Goal: Task Accomplishment & Management: Use online tool/utility

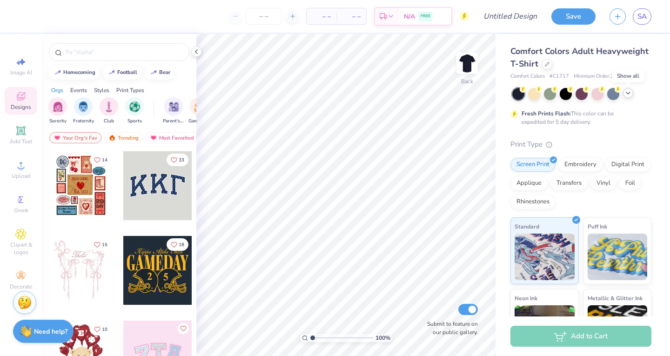
click at [630, 95] on icon at bounding box center [627, 92] width 7 height 7
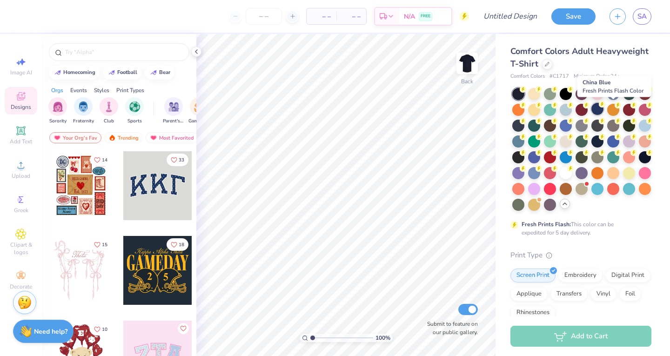
click at [603, 106] on div at bounding box center [597, 109] width 12 height 12
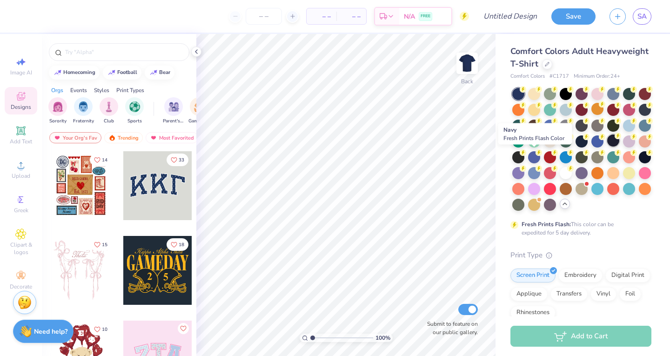
click at [607, 147] on div at bounding box center [613, 140] width 12 height 12
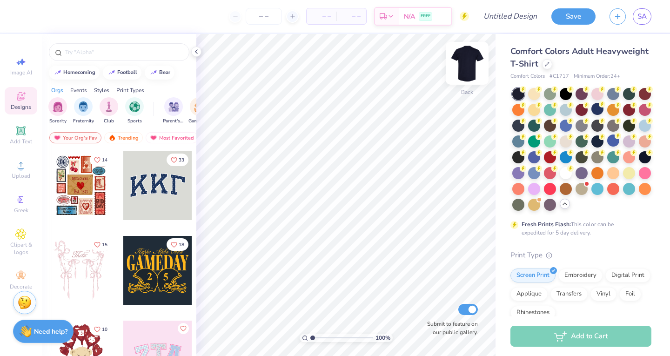
click at [472, 62] on img at bounding box center [466, 63] width 37 height 37
click at [19, 135] on icon at bounding box center [20, 130] width 11 height 11
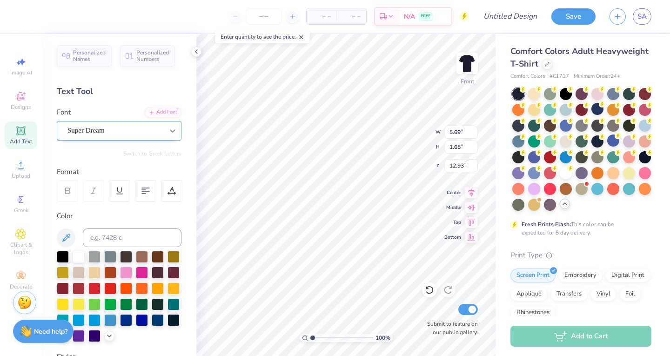
scroll to position [7, 1]
type textarea "k"
type textarea "I"
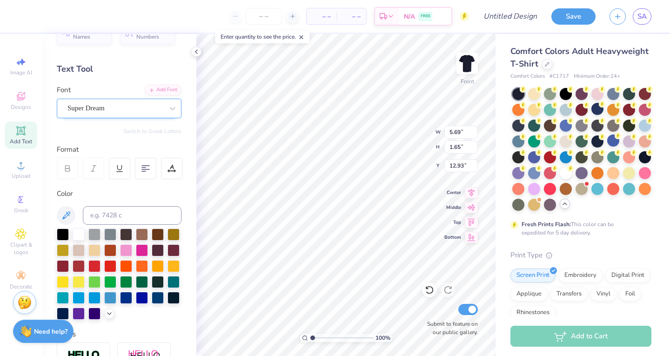
type textarea "KICKS"
click at [151, 105] on div "Super Dream" at bounding box center [116, 108] width 98 height 14
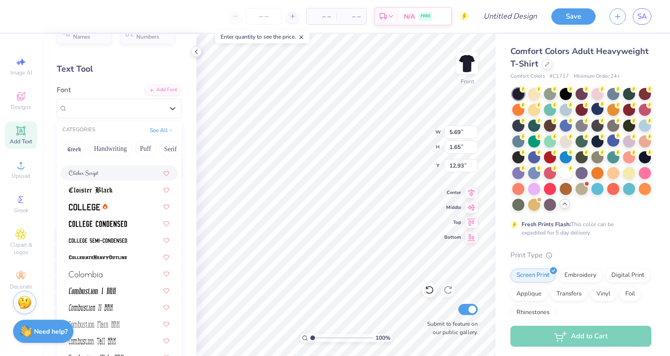
scroll to position [1183, 0]
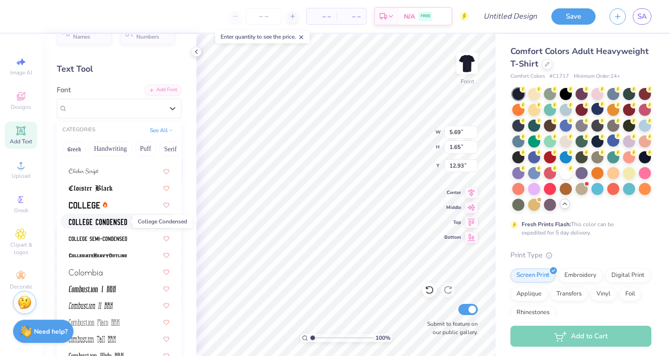
click at [82, 223] on img at bounding box center [98, 222] width 58 height 7
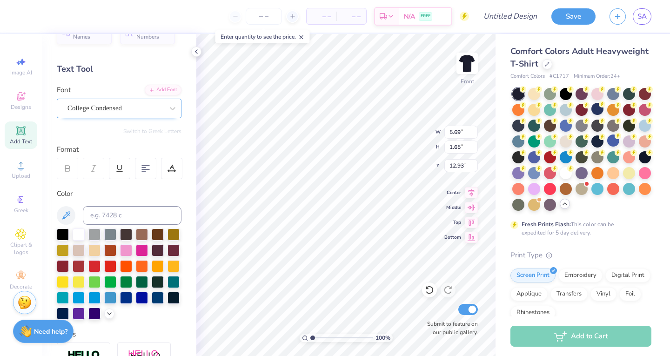
scroll to position [7, 2]
click at [463, 131] on input "5.69" at bounding box center [460, 132] width 33 height 13
type input "4.77"
type input "1.61"
type input "12.95"
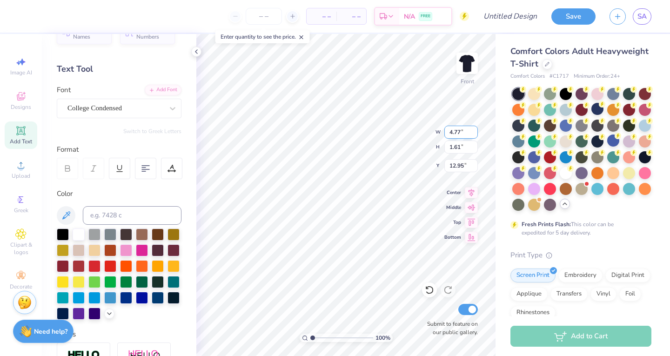
click at [463, 131] on input "4.77" at bounding box center [460, 132] width 33 height 13
click at [474, 128] on input "4.78" at bounding box center [460, 132] width 33 height 13
click at [474, 128] on input "4.79" at bounding box center [460, 132] width 33 height 13
click at [474, 128] on input "4.8" at bounding box center [460, 132] width 33 height 13
click at [474, 128] on input "4.81" at bounding box center [460, 132] width 33 height 13
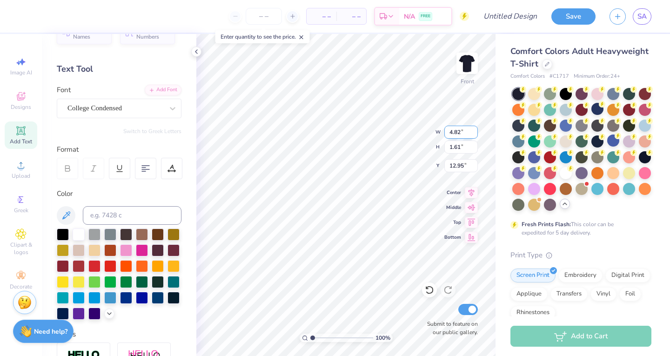
click at [474, 128] on input "4.82" at bounding box center [460, 132] width 33 height 13
click at [474, 128] on input "4.83" at bounding box center [460, 132] width 33 height 13
type input "4.84"
click at [474, 128] on input "4.84" at bounding box center [460, 132] width 33 height 13
type input "1.63"
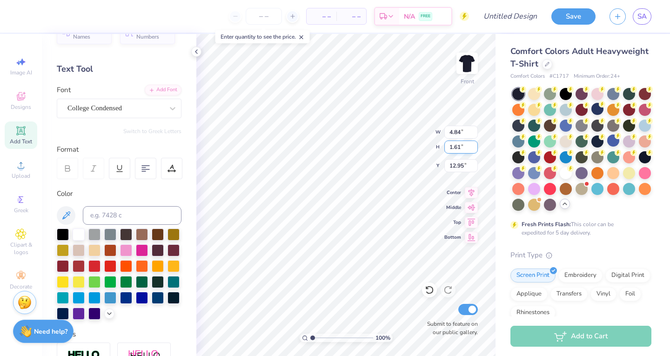
type input "12.94"
click at [452, 131] on input "4.84" at bounding box center [460, 132] width 33 height 13
type input "8.00"
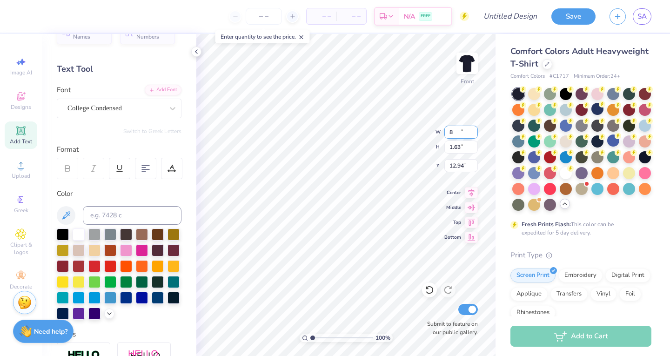
type input "2.69"
type input "4.87"
click at [151, 105] on div "College Condensed" at bounding box center [116, 108] width 98 height 14
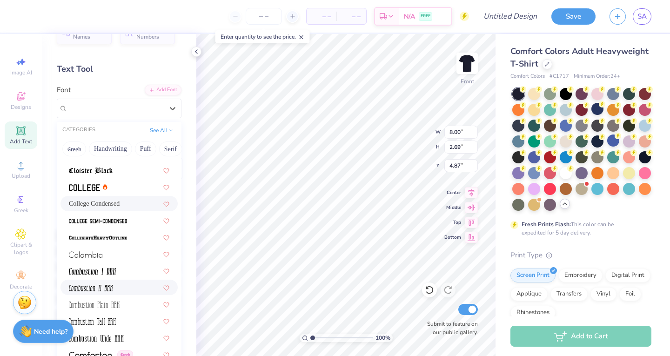
scroll to position [1201, 0]
click at [80, 187] on img at bounding box center [84, 187] width 31 height 7
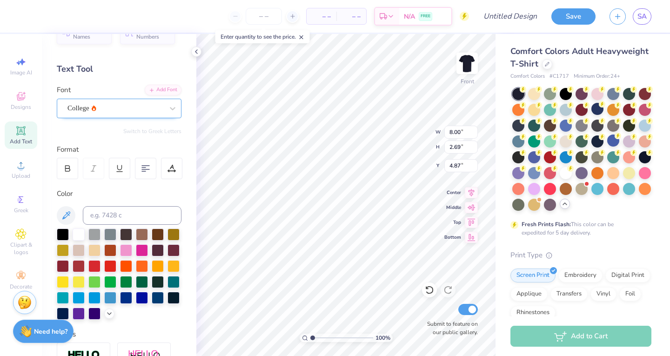
type input "9.54"
click at [25, 132] on icon at bounding box center [20, 130] width 11 height 11
click at [26, 134] on icon at bounding box center [20, 130] width 11 height 11
type textarea "04"
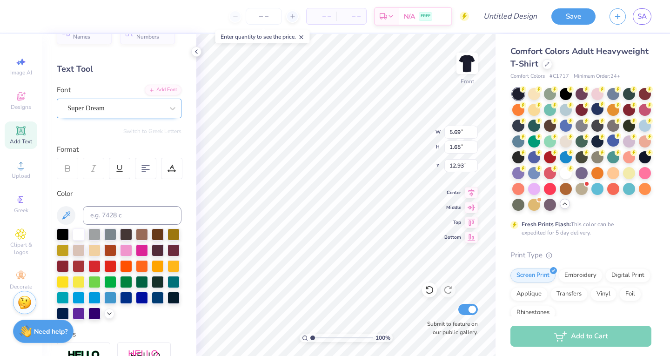
click at [147, 117] on div "Super Dream" at bounding box center [119, 109] width 125 height 20
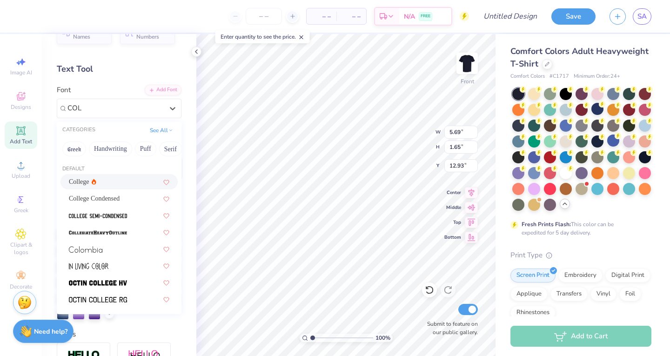
click at [134, 179] on div "College" at bounding box center [119, 182] width 100 height 10
type input "COL"
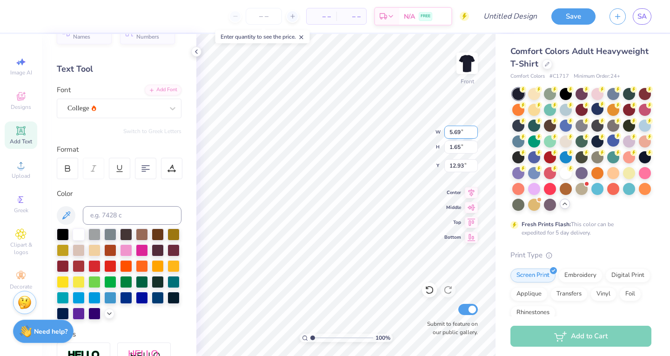
type input "5.7"
type input "1.61"
type input "12.95"
type input "5.88"
click at [473, 129] on input "5.88" at bounding box center [460, 132] width 33 height 13
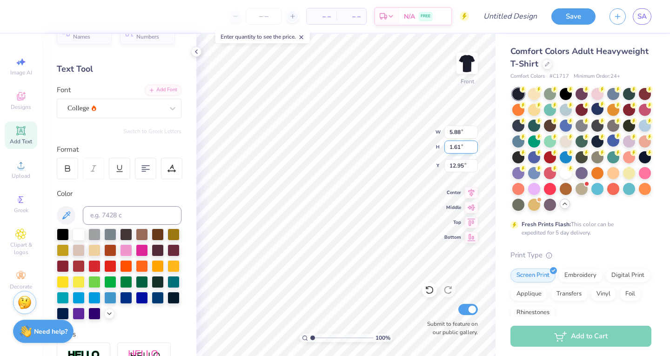
type input "4.57"
type input "11.46"
click at [458, 134] on input "5.88" at bounding box center [460, 132] width 33 height 13
type input "7.00"
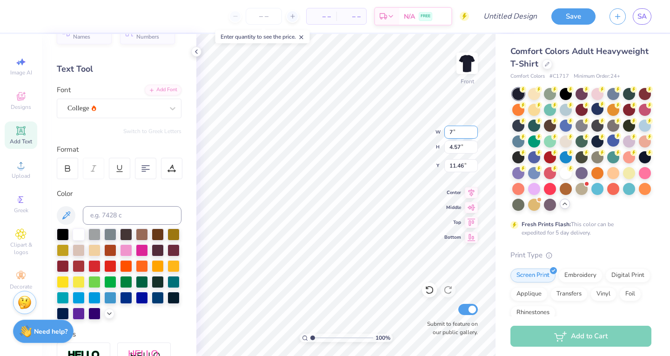
type input "5.44"
type input "11.03"
click at [458, 134] on input "7.00" at bounding box center [460, 132] width 33 height 13
type input "8.00"
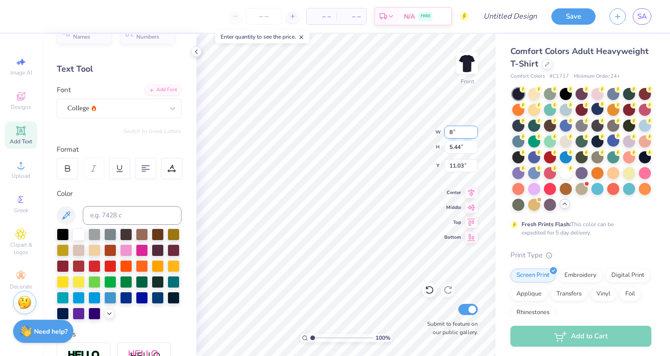
type input "6.22"
type input "10.64"
click at [453, 146] on input "6.22" at bounding box center [460, 147] width 33 height 13
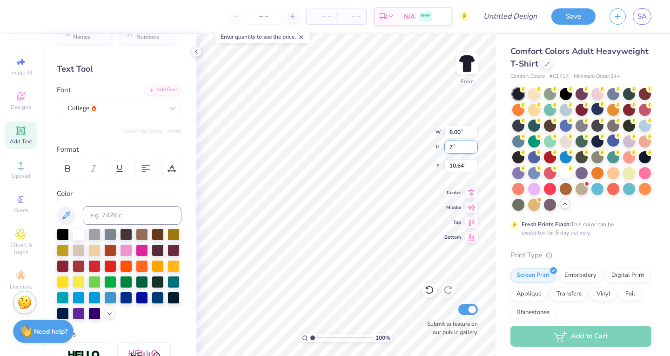
type input "7"
type input "9.00"
type input "7.00"
type input "10.25"
click at [453, 146] on input "7.00" at bounding box center [460, 147] width 33 height 13
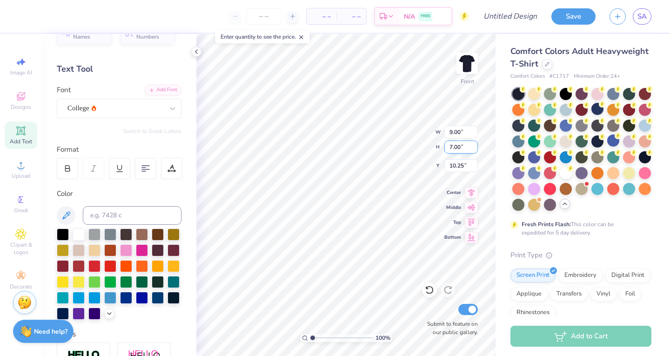
click at [453, 146] on input "7.00" at bounding box center [460, 147] width 33 height 13
type input "8"
type input "10.29"
type input "8.00"
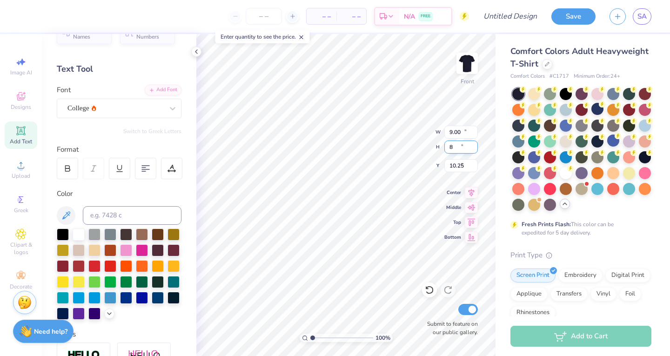
type input "9.75"
type input "8"
type input "7"
type input "9.00"
type input "7.00"
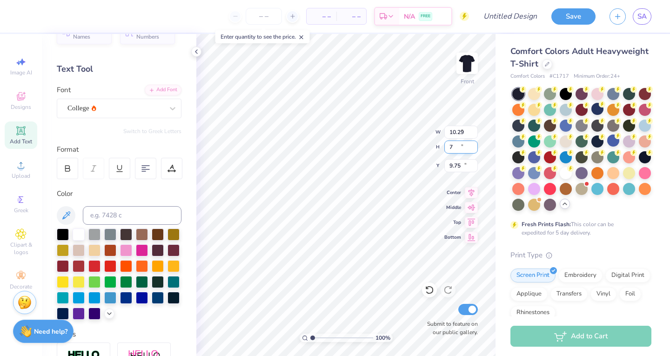
type input "10.25"
type input "9.07"
type input "3.00"
type input "9.00"
type input "7.00"
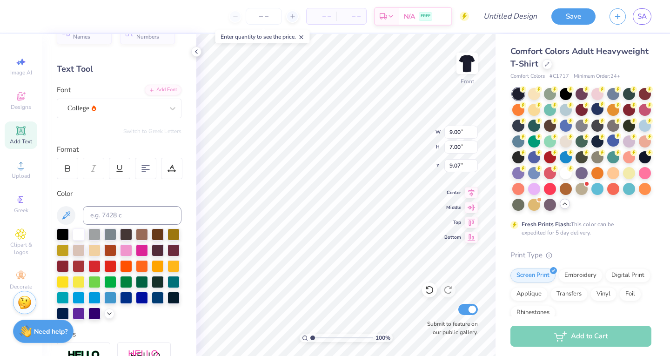
type input "6.75"
type input "7.96"
type input "7.13"
click at [20, 141] on span "Add Text" at bounding box center [21, 141] width 22 height 7
type input "5.69"
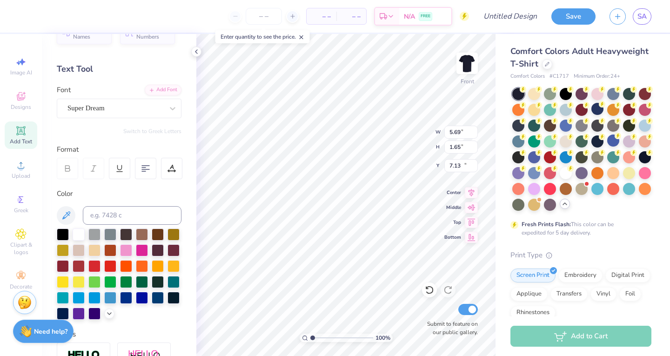
type input "1.65"
type input "15.97"
type textarea "A CAUSE"
click at [168, 105] on icon at bounding box center [172, 108] width 9 height 9
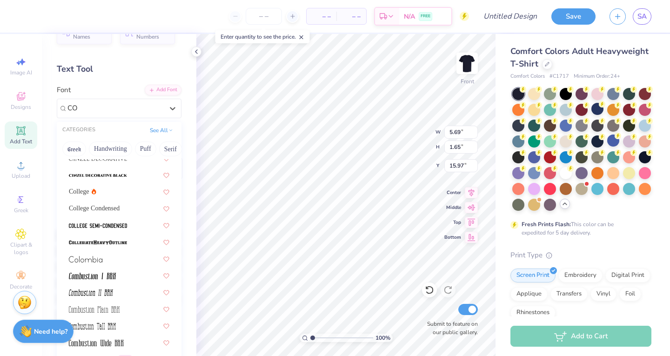
scroll to position [0, 0]
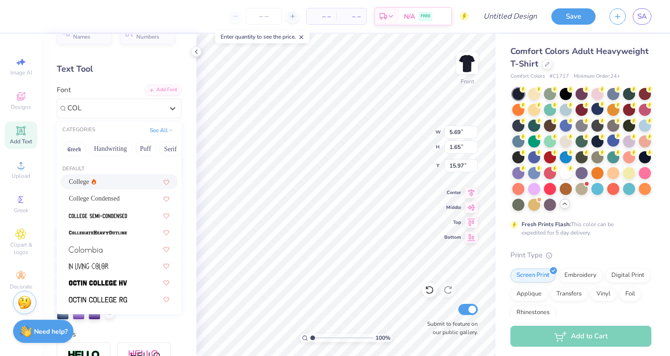
click at [95, 182] on icon at bounding box center [94, 182] width 2 height 2
type input "COL"
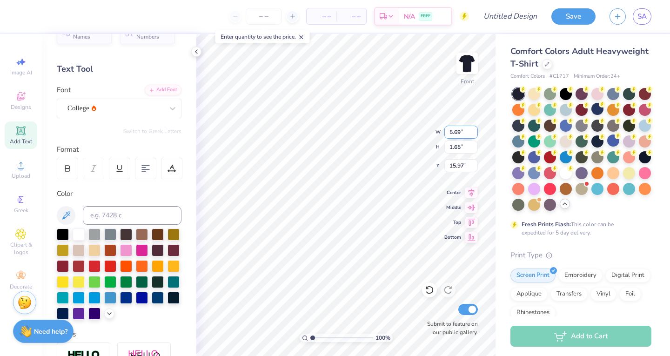
type input "9.54"
type input "2.69"
type input "3.00"
type input "8.38"
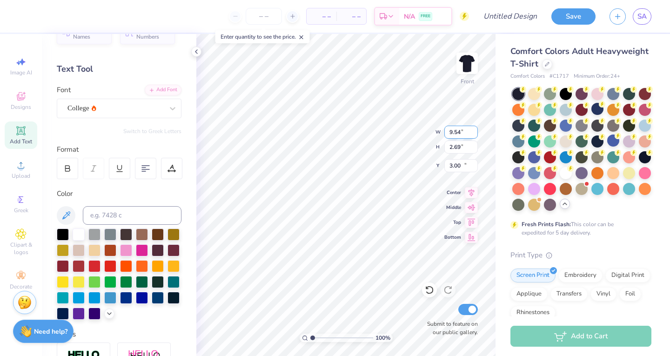
type input "1.61"
type input "15.99"
click at [460, 133] on input "8.38" at bounding box center [460, 132] width 33 height 13
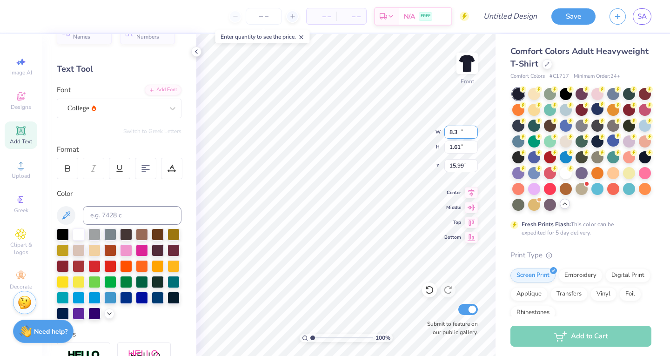
type input "8"
type input "9.54"
type input "1.83"
type input "15.87"
type input "2.69"
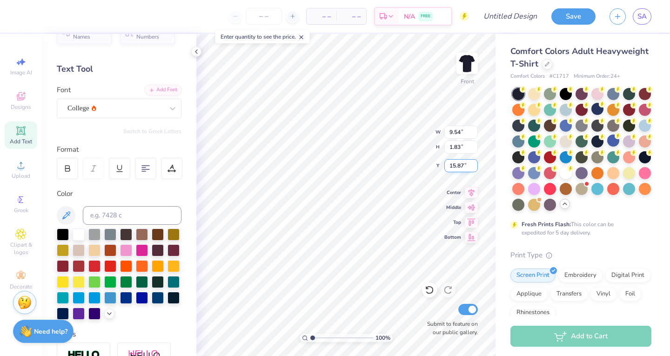
type input "3.00"
type input "1.83"
type input "15.87"
click at [457, 151] on input "1.83" at bounding box center [460, 147] width 33 height 13
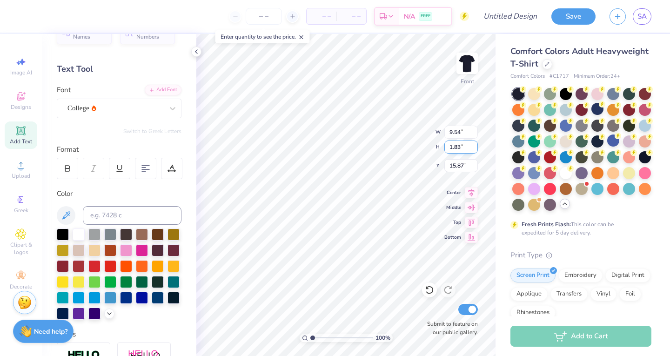
click at [457, 151] on input "1.83" at bounding box center [460, 147] width 33 height 13
type input "2.69"
type input "14.03"
type input "15.44"
type input "11.49"
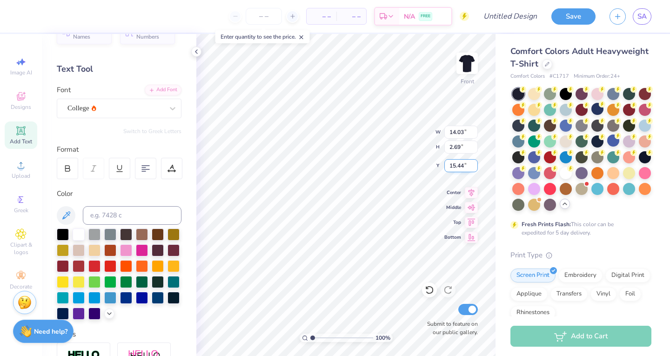
type input "2.20"
type input "15.26"
type input "10.48"
type input "2.01"
type input "14.84"
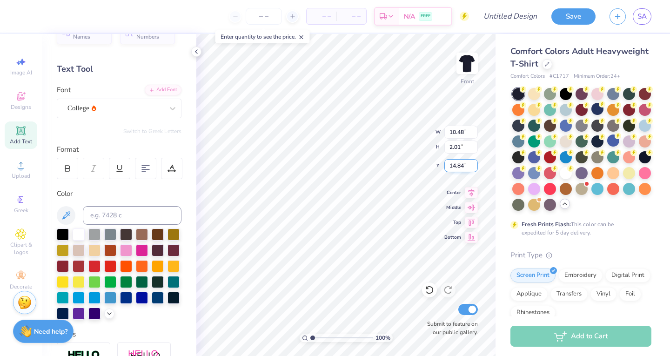
type input "9.54"
type input "2.69"
type input "3.67"
type input "10.48"
type input "2.01"
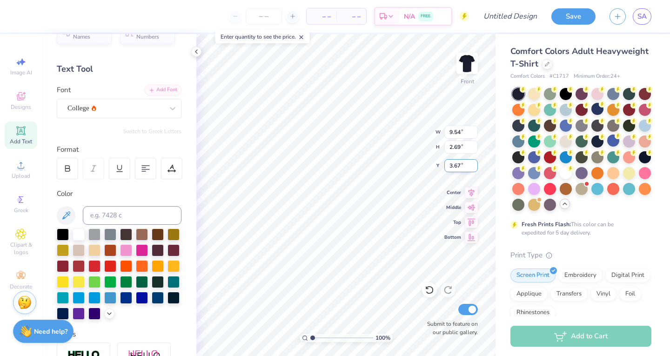
type input "14.84"
click at [61, 167] on div at bounding box center [67, 168] width 21 height 21
click at [58, 168] on div at bounding box center [67, 168] width 21 height 21
type input "15.26"
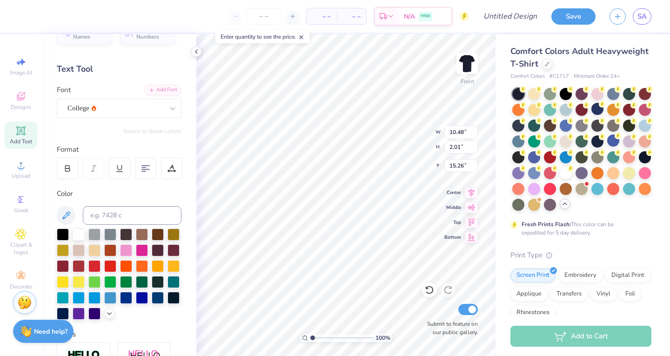
type input "9.00"
type input "7.00"
type input "7.49"
type input "10.48"
type input "2.01"
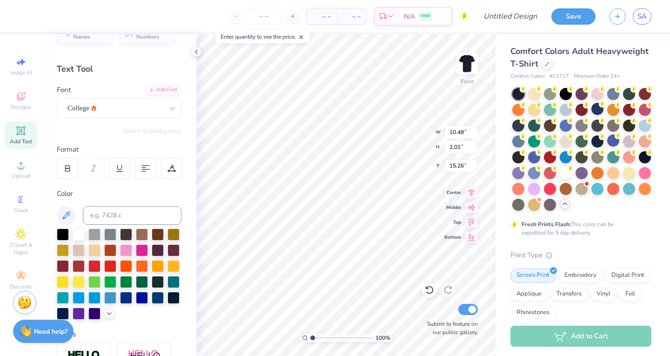
type input "15.69"
click at [462, 76] on img at bounding box center [466, 63] width 37 height 37
click at [464, 54] on img at bounding box center [466, 63] width 37 height 37
click at [464, 54] on img at bounding box center [467, 63] width 19 height 19
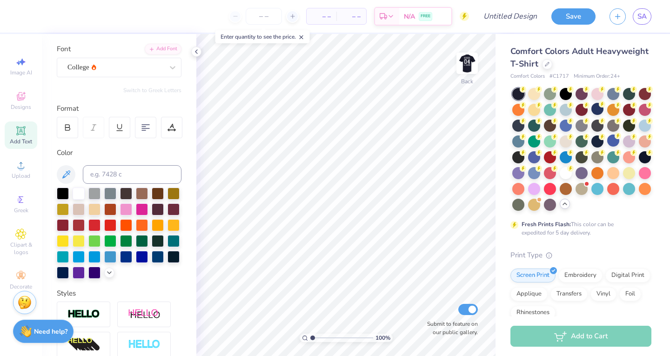
scroll to position [64, 0]
click at [23, 99] on icon at bounding box center [20, 97] width 7 height 6
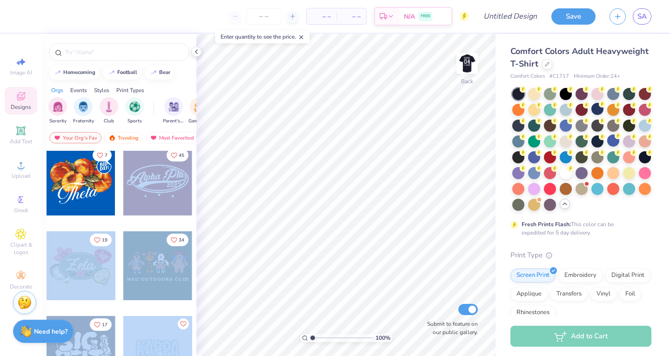
scroll to position [377, 0]
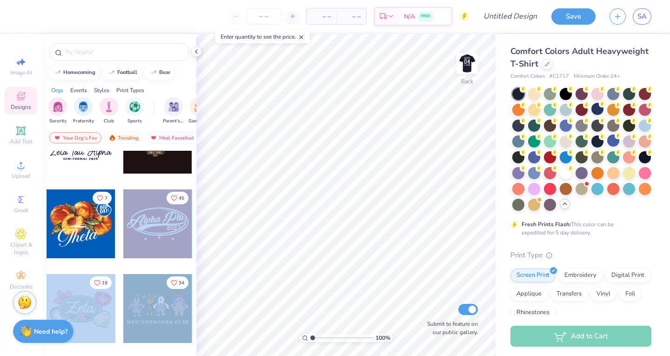
click at [333, 147] on div "– – Per Item – – Total Est. Delivery N/A FREE Design Title Save SA Image AI Des…" at bounding box center [335, 178] width 670 height 356
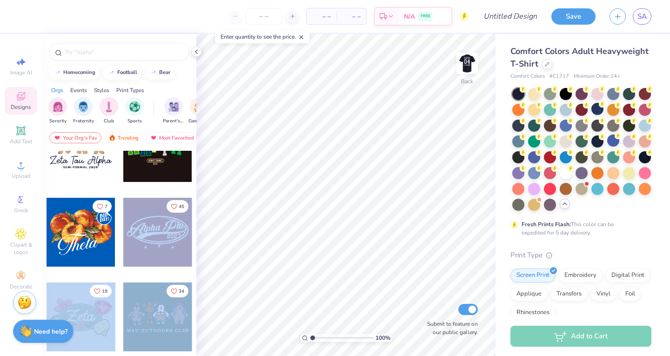
click at [147, 246] on div at bounding box center [157, 232] width 69 height 69
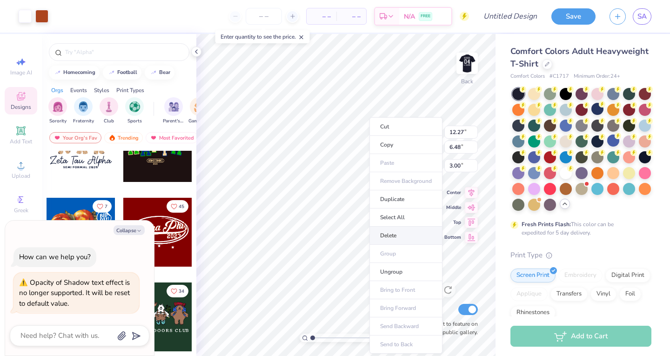
click at [395, 234] on li "Delete" at bounding box center [405, 236] width 73 height 18
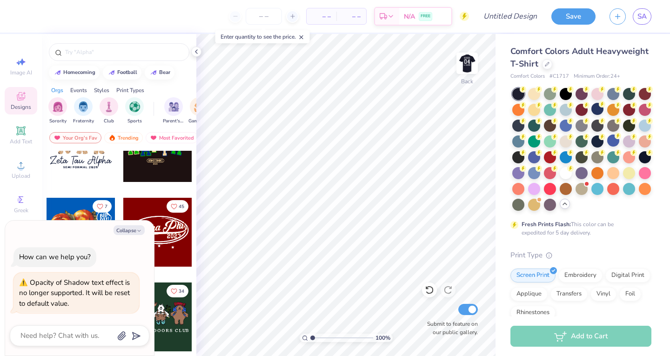
scroll to position [474, 0]
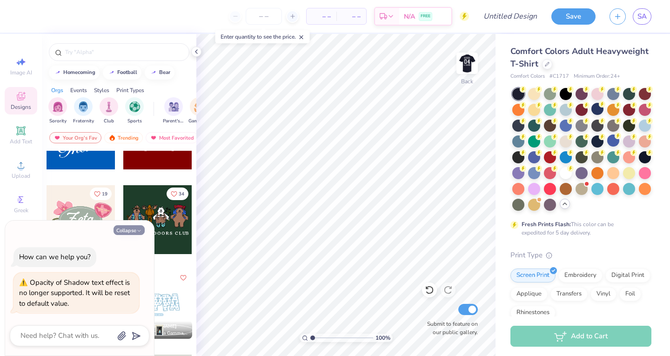
click at [133, 231] on button "Collapse" at bounding box center [129, 230] width 31 height 10
type textarea "x"
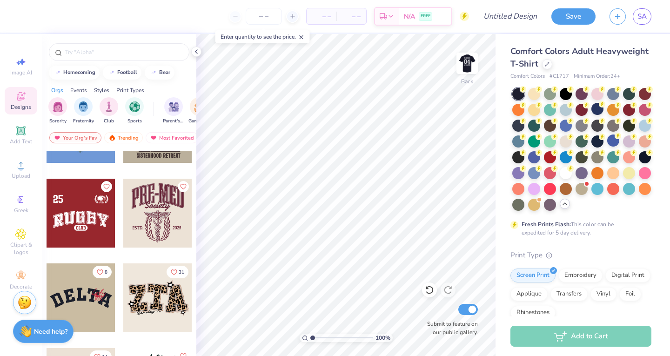
scroll to position [3938, 0]
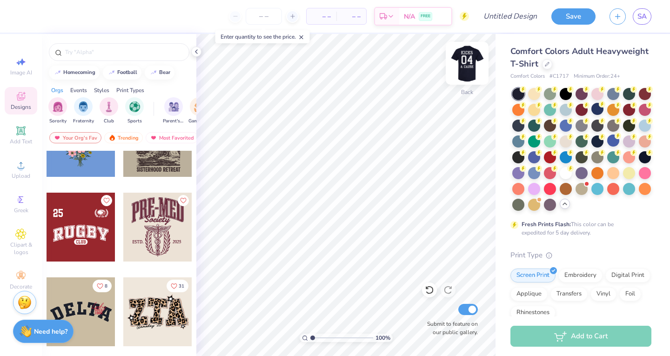
click at [472, 60] on img at bounding box center [466, 63] width 37 height 37
click at [470, 63] on img at bounding box center [466, 63] width 37 height 37
click at [468, 63] on img at bounding box center [466, 63] width 37 height 37
click at [471, 61] on img at bounding box center [466, 63] width 37 height 37
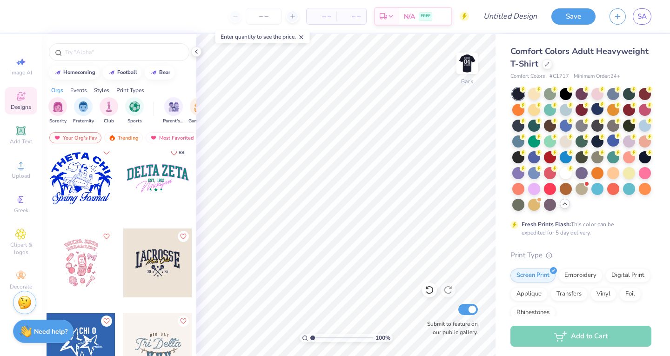
scroll to position [5608, 0]
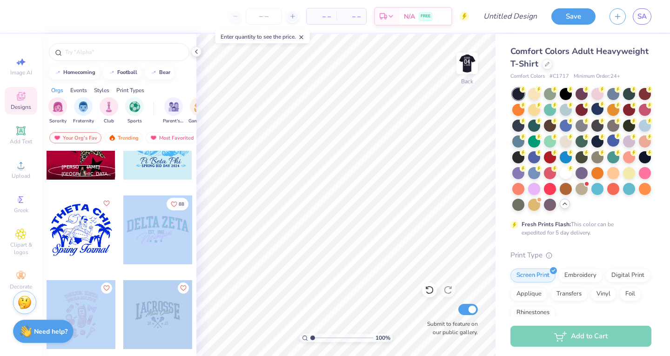
click at [356, 152] on div "– – Per Item – – Total Est. Delivery N/A FREE Design Title Save SA Image AI Des…" at bounding box center [335, 178] width 670 height 356
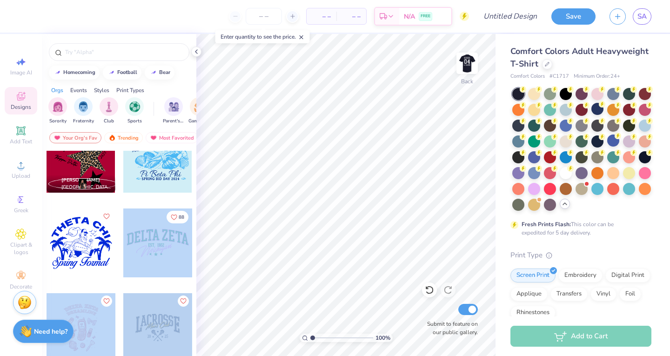
click at [170, 249] on div at bounding box center [157, 242] width 69 height 69
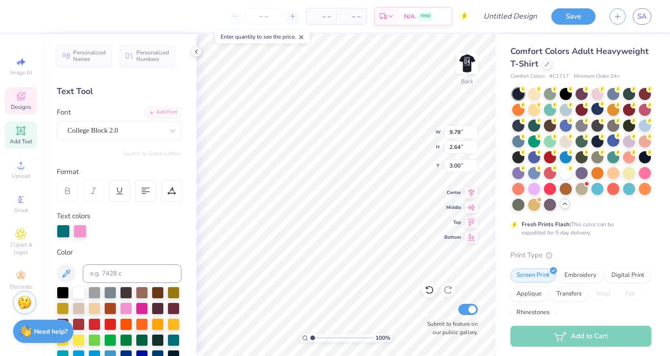
scroll to position [7, 3]
type textarea "D"
type textarea "P"
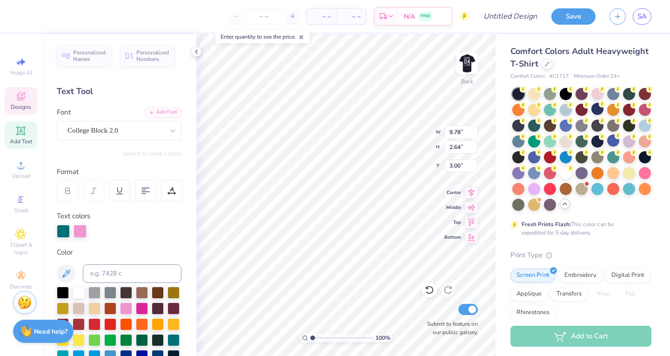
type textarea "PHI SIG"
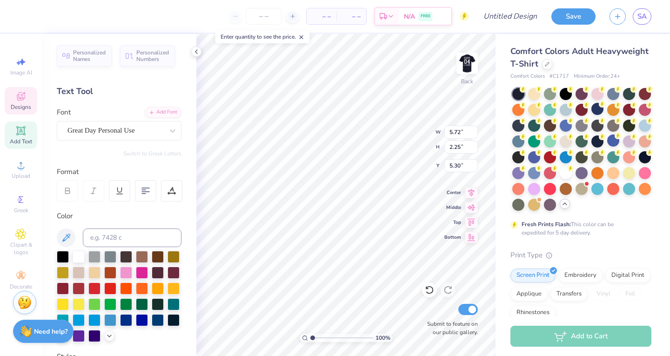
scroll to position [7, 1]
type textarea "NewYork"
type input "5.25"
type input "6.99"
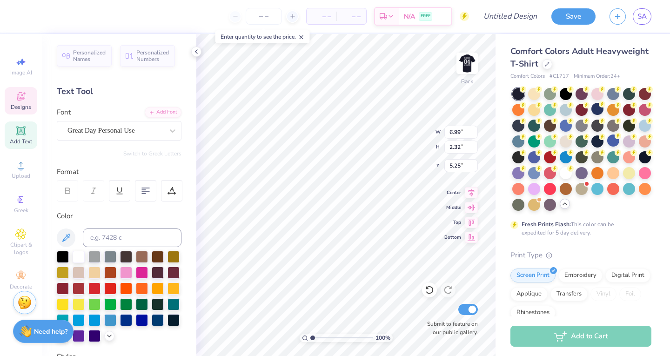
type input "2.32"
type input "5.90"
type input "5.70"
type input "1.89"
type input "5.80"
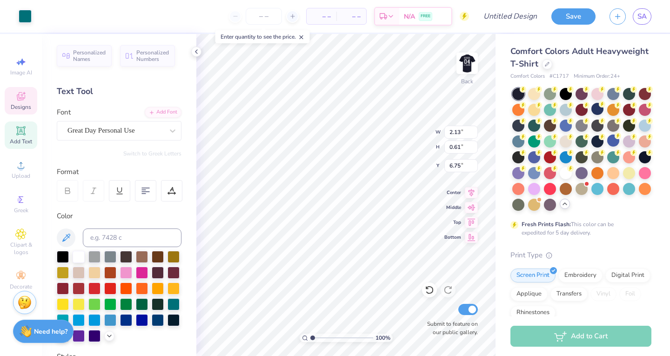
type input "7.38"
type input "5.81"
type input "1.92"
type input "5.46"
type input "1.86"
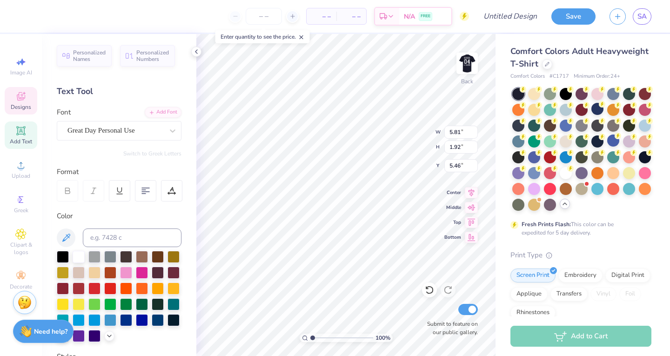
type input "5.52"
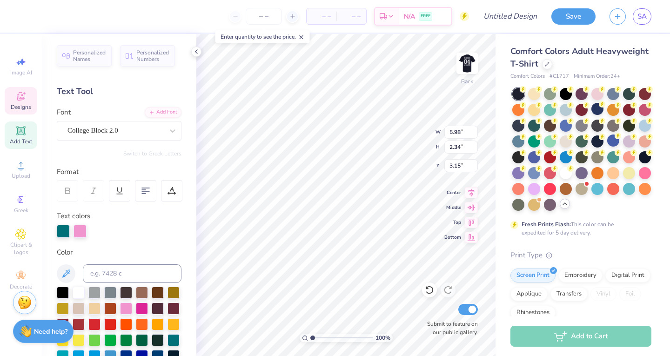
scroll to position [7, 1]
click at [428, 288] on icon at bounding box center [429, 289] width 9 height 9
click at [430, 289] on icon at bounding box center [429, 289] width 9 height 9
click at [427, 287] on icon at bounding box center [429, 290] width 8 height 8
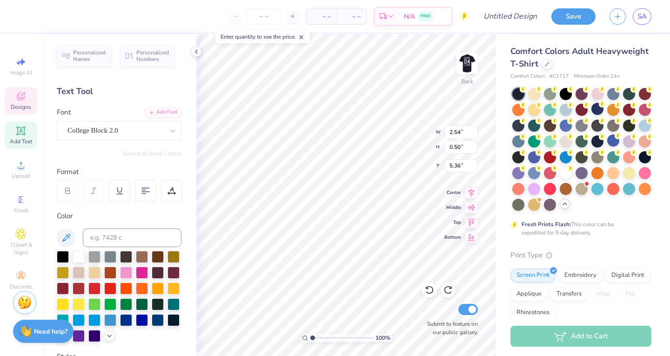
scroll to position [7, 3]
type textarea "EST. !(1913"
type input "5.33"
type input "5.74"
type input "1.81"
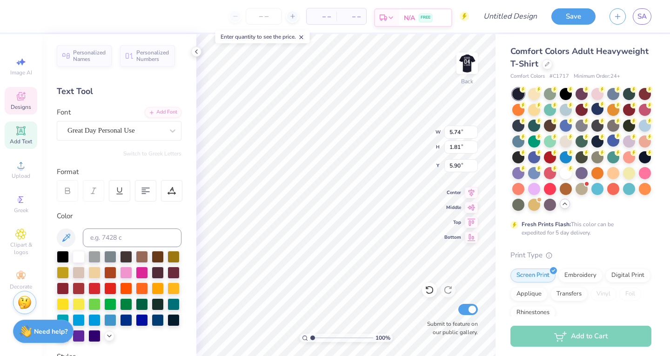
type input "5.90"
type input "5.88"
type input "4.99"
type input "1.57"
type input "5.81"
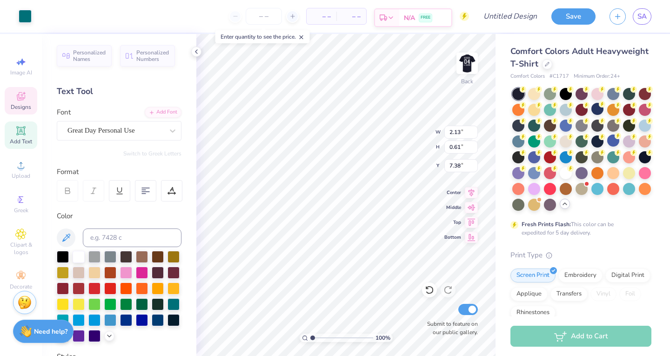
type input "7.08"
click at [25, 15] on div at bounding box center [25, 15] width 13 height 13
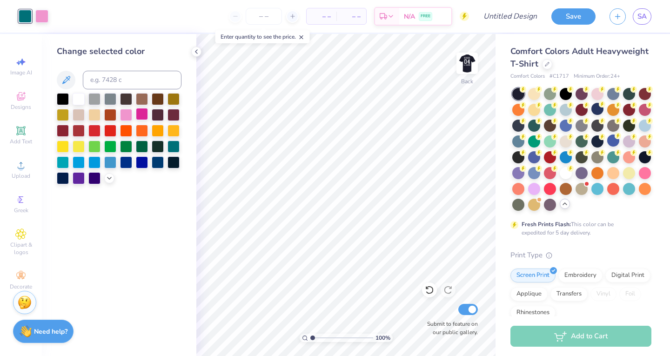
click at [148, 114] on div at bounding box center [142, 114] width 12 height 12
click at [156, 115] on div at bounding box center [158, 114] width 12 height 12
click at [143, 112] on div at bounding box center [142, 114] width 12 height 12
click at [125, 159] on div at bounding box center [126, 161] width 12 height 12
click at [79, 94] on div at bounding box center [79, 98] width 12 height 12
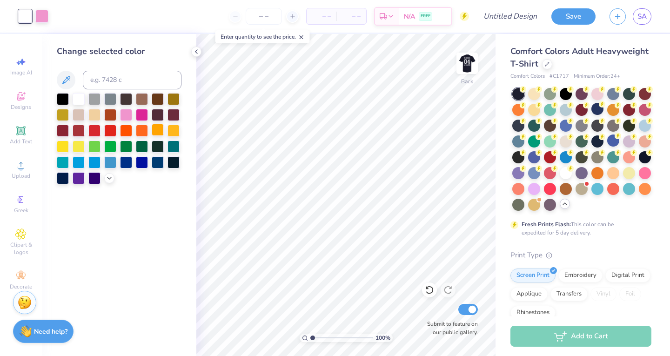
click at [160, 126] on div at bounding box center [158, 130] width 12 height 12
click at [160, 127] on div at bounding box center [158, 130] width 12 height 12
click at [82, 100] on div at bounding box center [79, 98] width 12 height 12
click at [42, 14] on div at bounding box center [41, 15] width 13 height 13
click at [180, 129] on div at bounding box center [173, 130] width 12 height 12
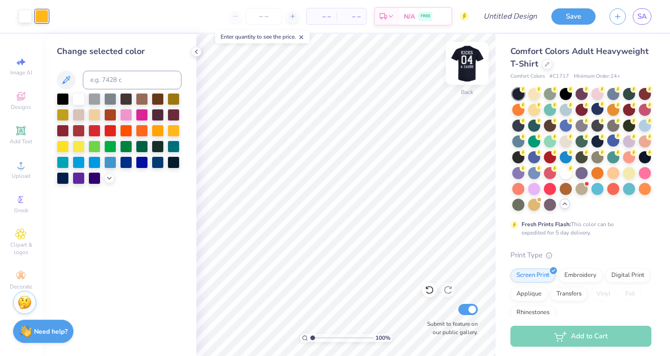
click at [471, 61] on img at bounding box center [466, 63] width 37 height 37
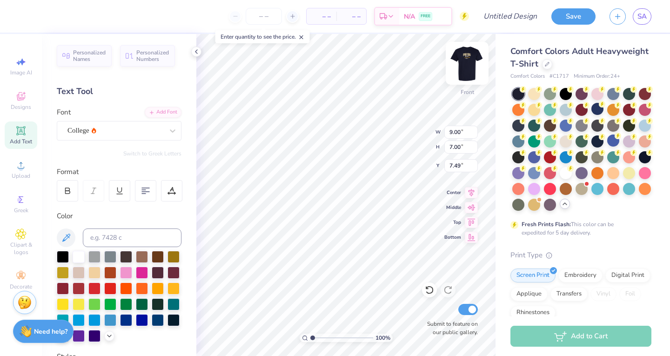
type input "9.54"
type input "2.69"
type input "3.67"
type input "7.65"
type input "2.16"
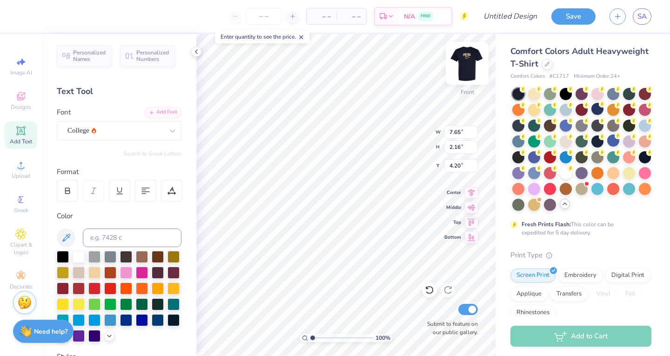
type input "3.91"
type input "9.00"
type input "7.00"
type input "6.75"
type input "14.55"
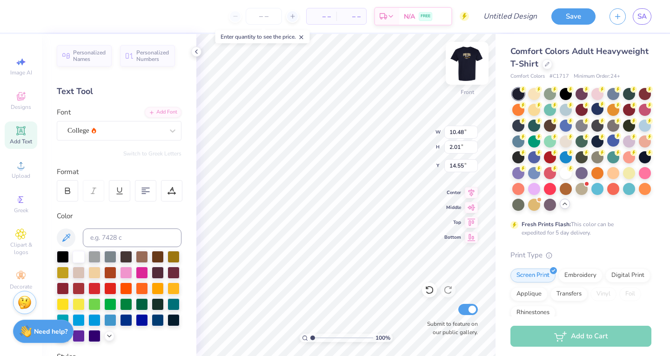
scroll to position [7, 1]
type textarea "A CAUSE"
click at [170, 196] on div at bounding box center [171, 190] width 21 height 21
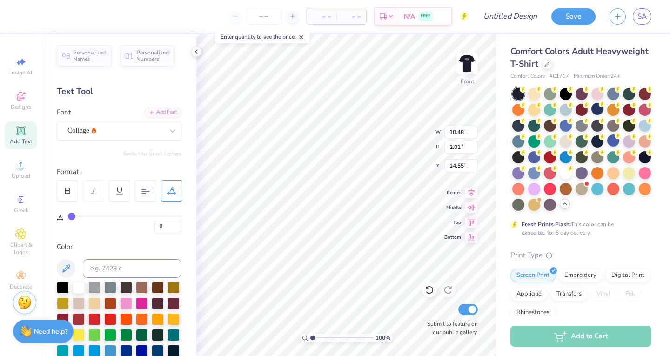
type input "2"
type input "4"
type input "5"
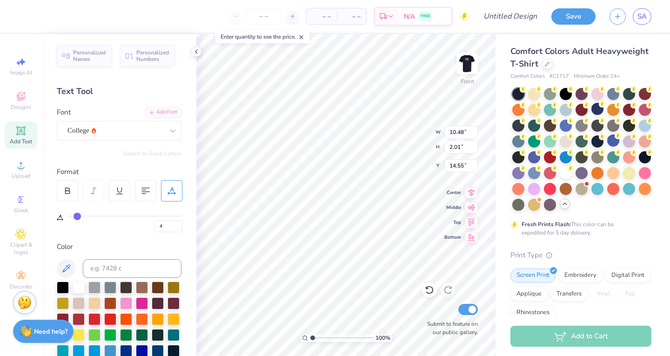
type input "5"
type input "7"
type input "9"
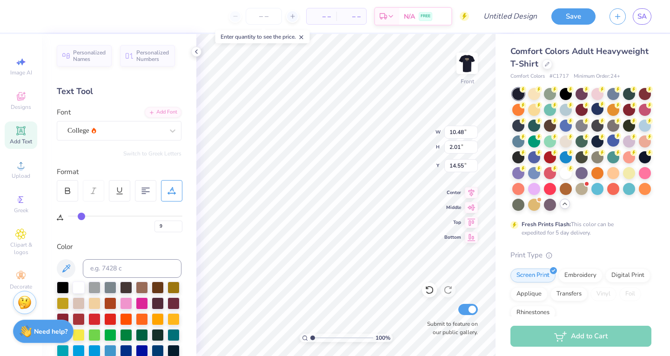
type input "11"
type input "13"
type input "15"
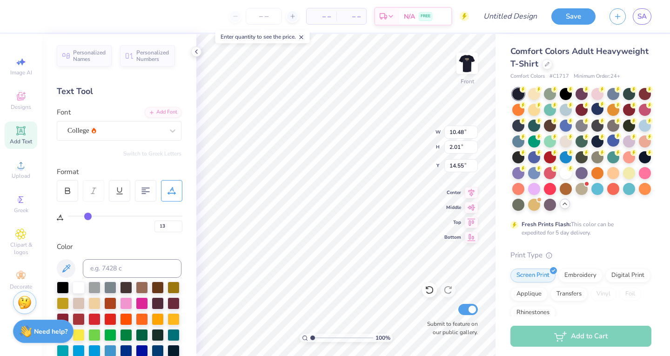
type input "15"
type input "17"
type input "19"
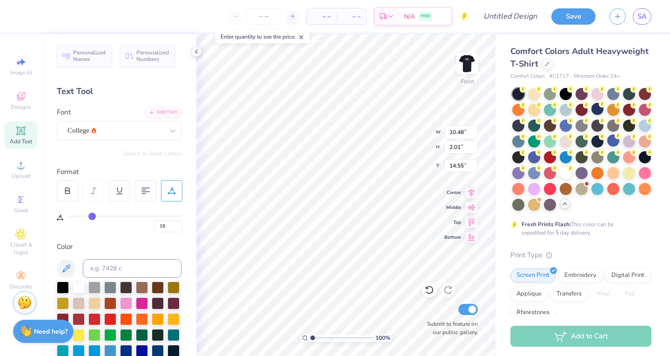
type input "21"
type input "23"
type input "24"
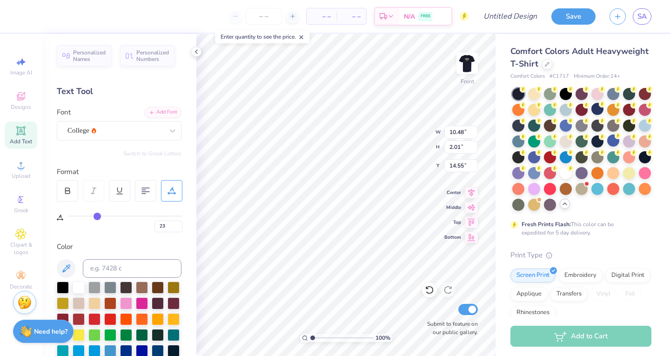
type input "24"
type input "25"
type input "26"
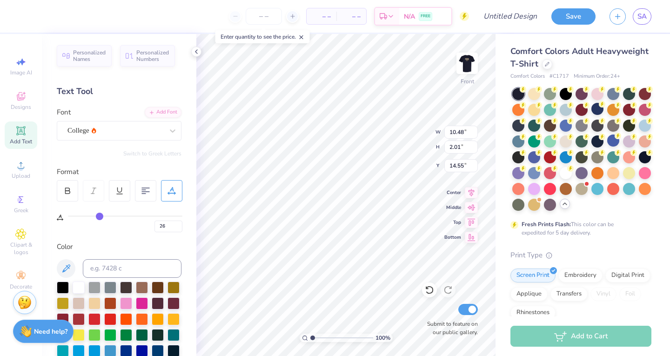
type input "27"
type input "28"
type input "29"
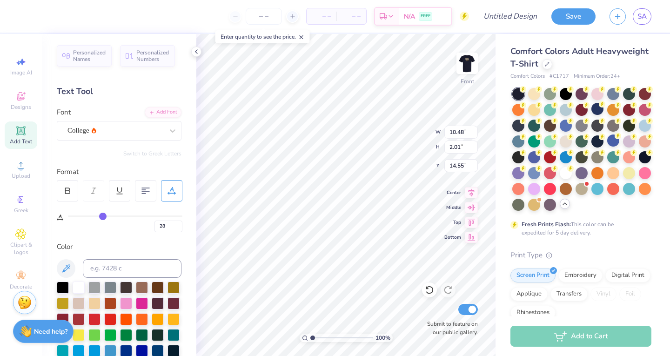
type input "29"
type input "32"
type input "33"
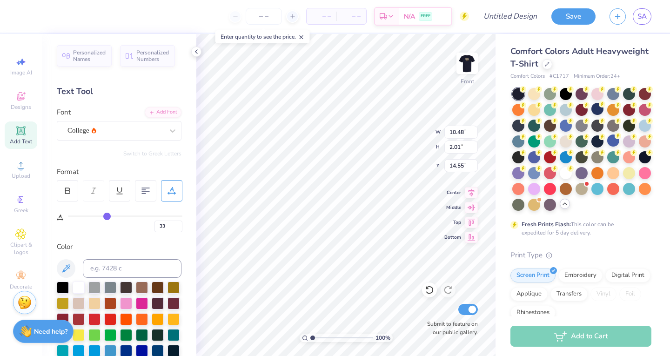
type input "35"
type input "38"
type input "39"
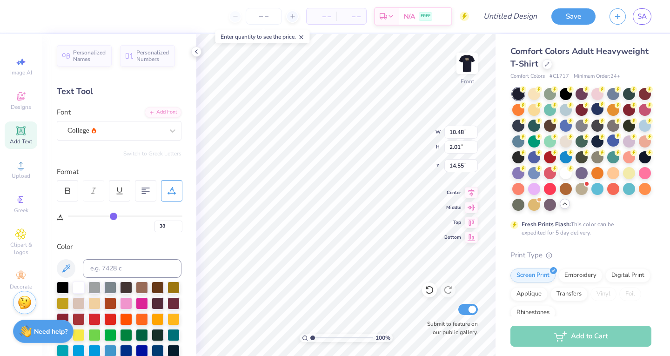
type input "39"
type input "40"
type input "41"
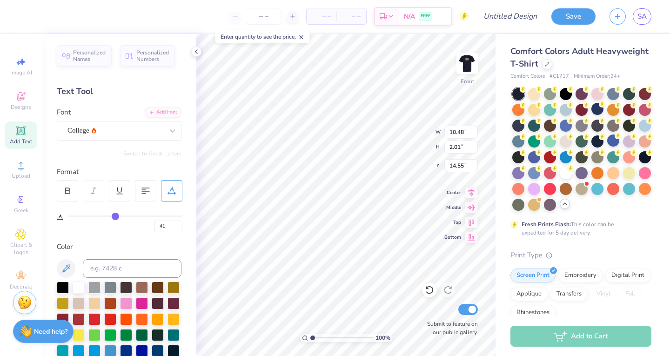
drag, startPoint x: 73, startPoint y: 215, endPoint x: 115, endPoint y: 210, distance: 43.1
click at [115, 215] on input "range" at bounding box center [125, 215] width 114 height 1
click at [433, 291] on icon at bounding box center [429, 290] width 8 height 8
type input "0"
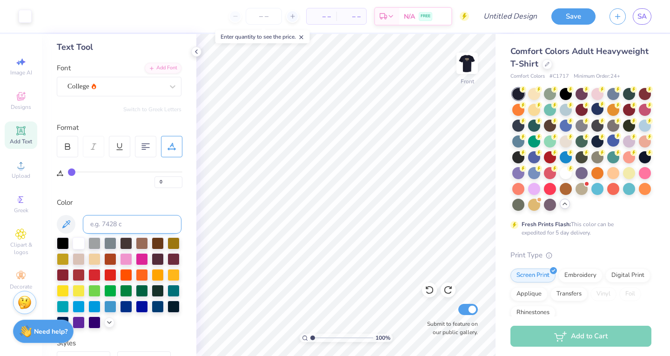
scroll to position [31, 0]
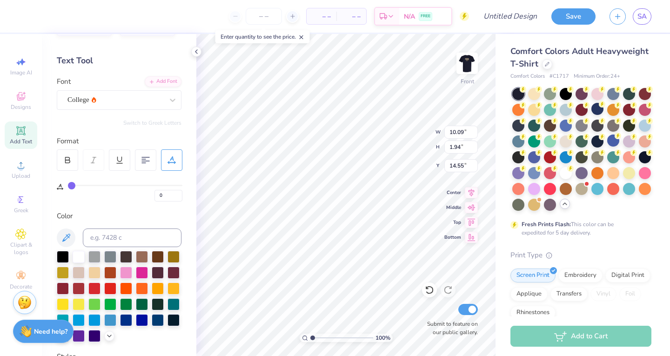
type input "10.09"
type input "1.94"
type input "14.44"
click at [467, 64] on img at bounding box center [466, 63] width 37 height 37
click at [467, 64] on img at bounding box center [467, 63] width 19 height 19
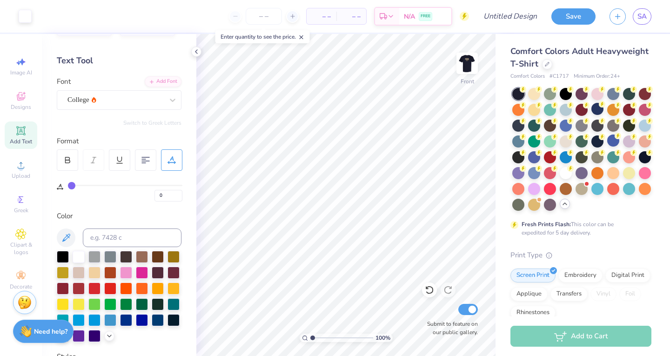
click at [467, 64] on img at bounding box center [467, 63] width 19 height 19
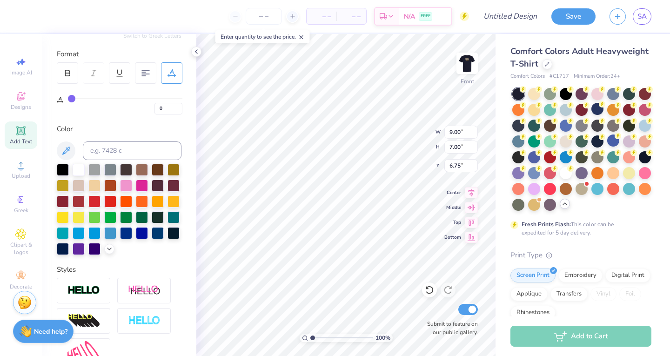
scroll to position [231, 0]
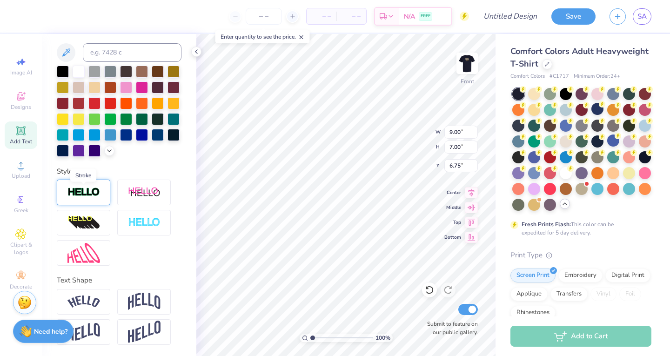
click at [94, 195] on img at bounding box center [83, 192] width 33 height 11
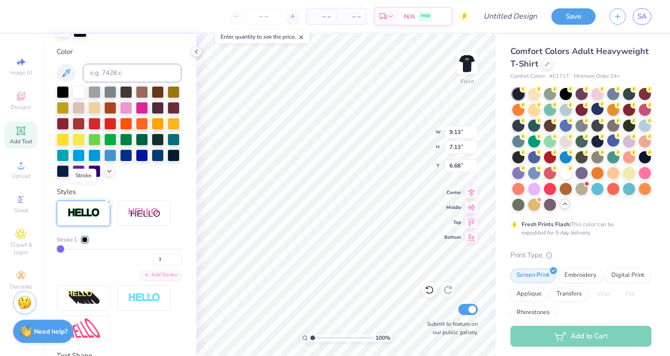
type input "9.13"
type input "7.13"
type input "6.68"
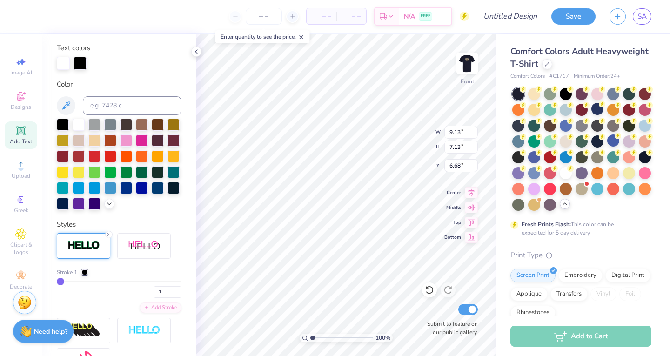
scroll to position [204, 0]
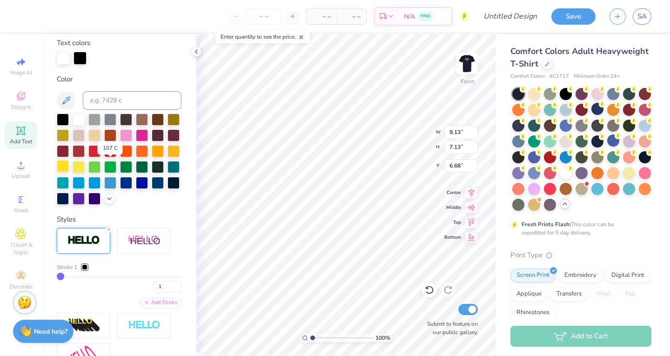
click at [69, 167] on div at bounding box center [63, 166] width 12 height 12
click at [80, 119] on div at bounding box center [79, 119] width 12 height 12
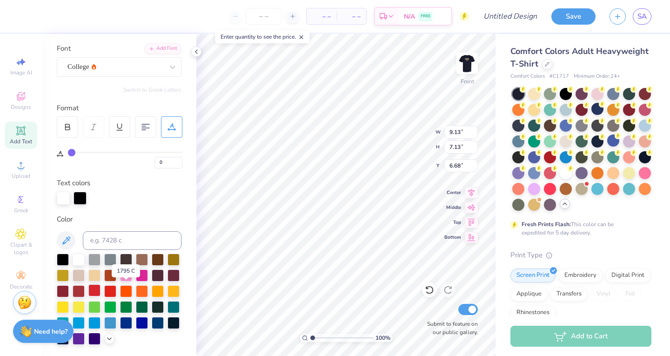
scroll to position [63, 0]
click at [83, 196] on div at bounding box center [80, 197] width 13 height 13
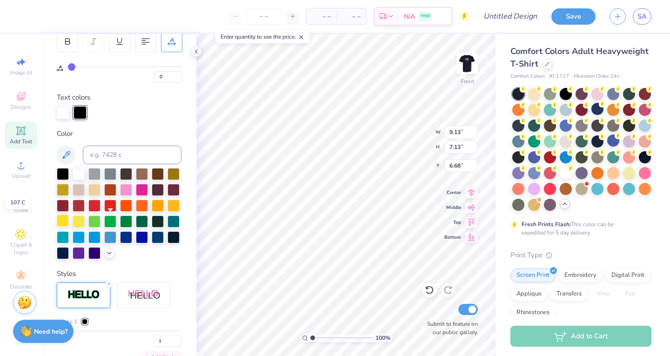
click at [69, 221] on div at bounding box center [63, 220] width 12 height 12
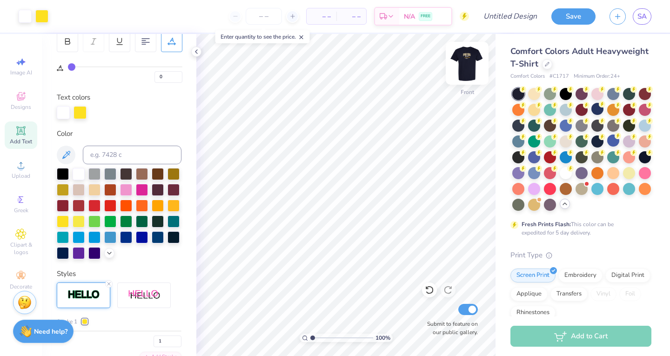
click at [462, 67] on img at bounding box center [466, 63] width 37 height 37
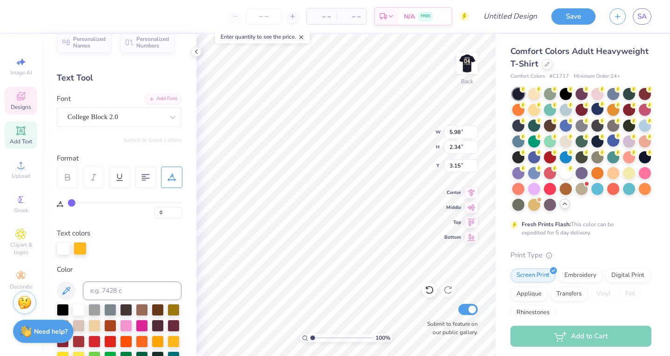
scroll to position [0, 0]
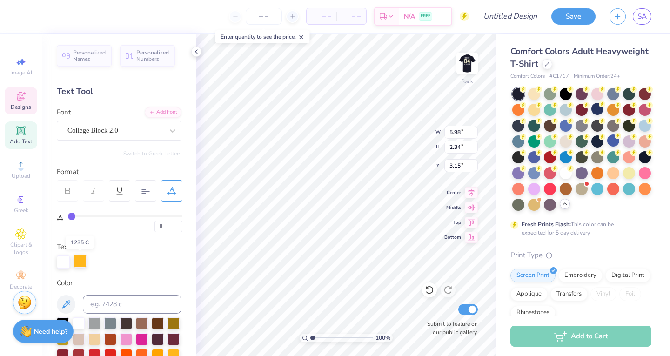
click at [79, 262] on div at bounding box center [80, 260] width 13 height 13
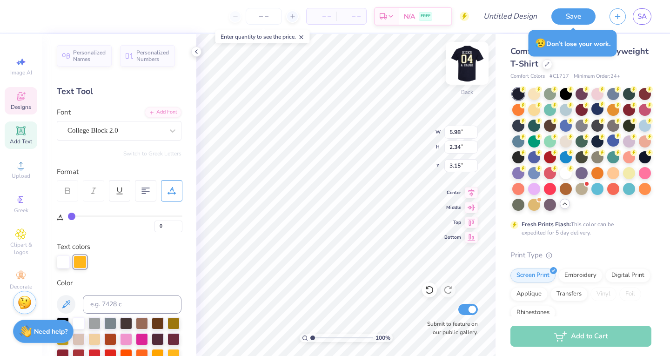
click at [472, 61] on img at bounding box center [466, 63] width 37 height 37
click at [81, 261] on div at bounding box center [80, 260] width 13 height 13
click at [81, 261] on div at bounding box center [80, 261] width 13 height 13
click at [81, 261] on div at bounding box center [80, 260] width 13 height 13
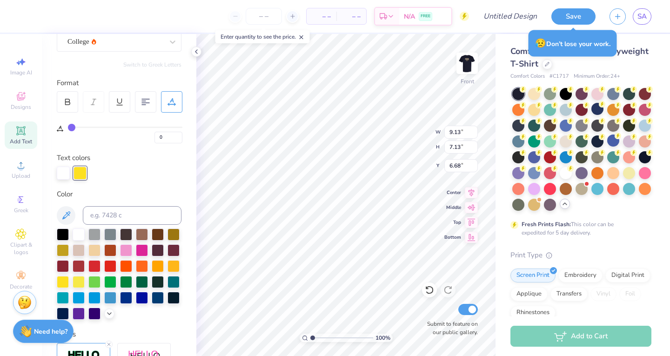
scroll to position [89, 0]
click at [115, 215] on input at bounding box center [132, 215] width 99 height 19
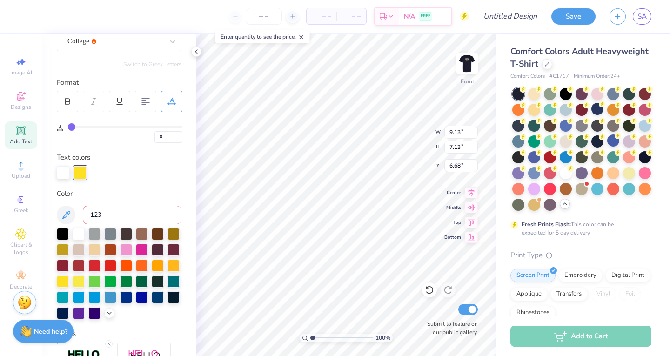
type input "1235"
type input "7.65"
type input "2.16"
type input "3.91"
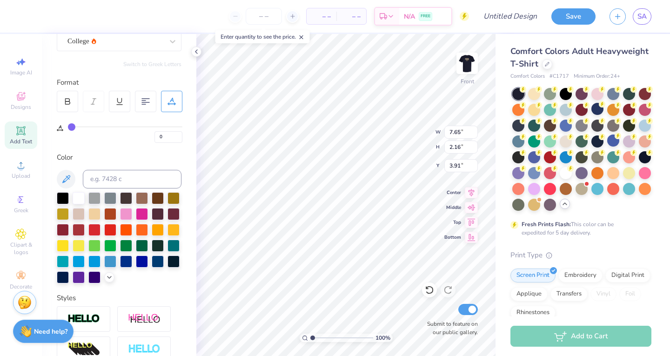
scroll to position [231, 0]
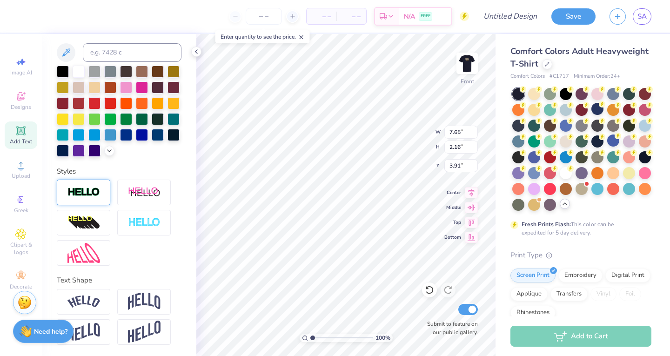
click at [96, 188] on img at bounding box center [83, 192] width 33 height 11
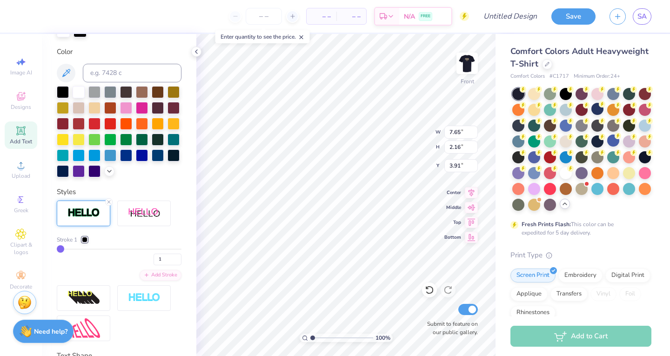
type input "7.69"
type input "2.20"
type input "3.89"
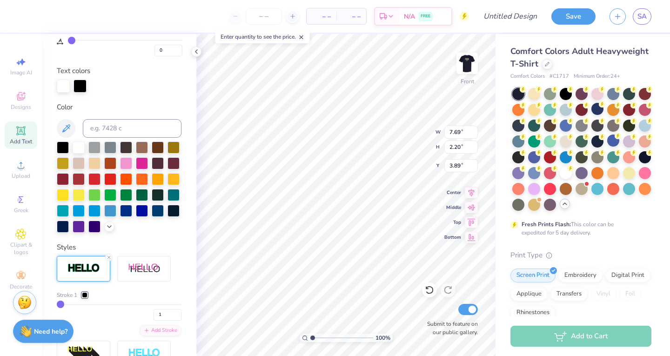
scroll to position [175, 0]
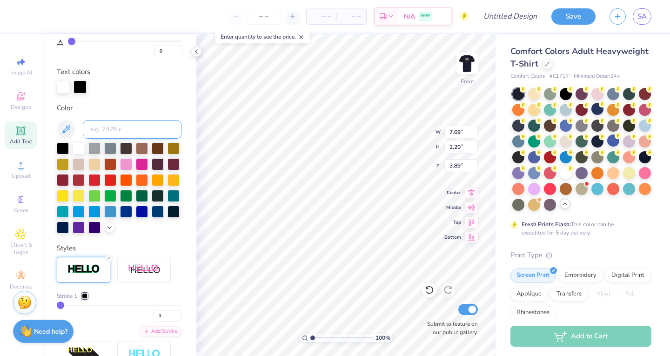
click at [106, 121] on input at bounding box center [132, 129] width 99 height 19
type input "1235"
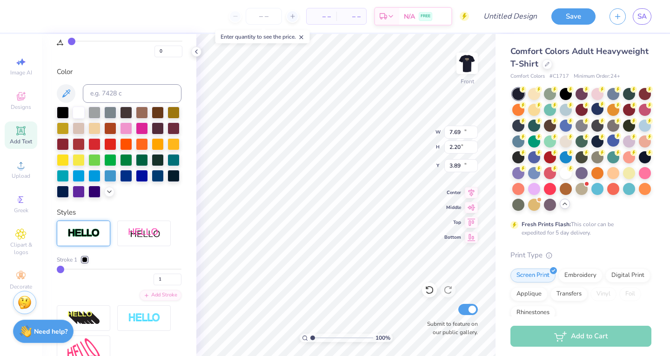
type input "10.09"
type input "1.94"
type input "14.44"
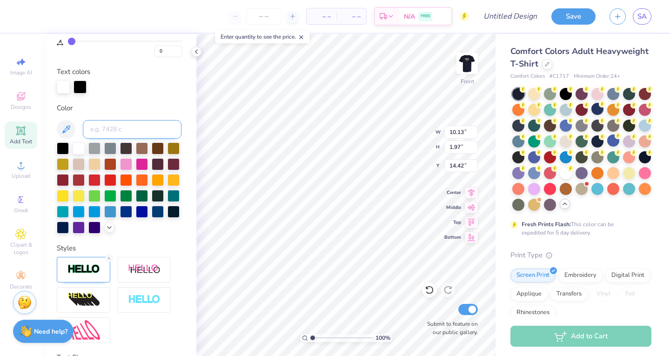
click at [145, 134] on input at bounding box center [132, 129] width 99 height 19
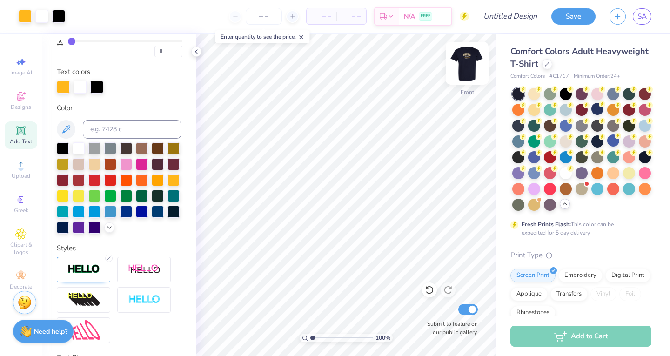
click at [466, 66] on img at bounding box center [466, 63] width 37 height 37
click at [466, 66] on img at bounding box center [467, 63] width 19 height 19
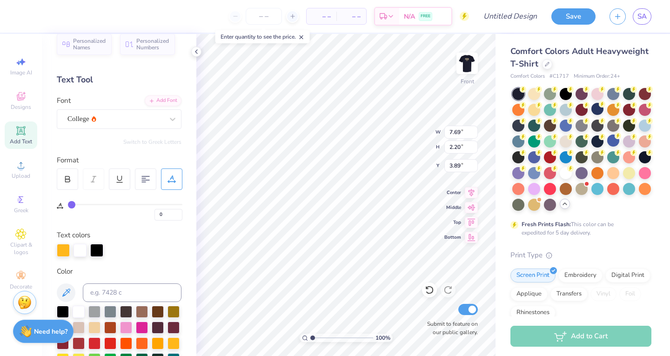
scroll to position [9, 0]
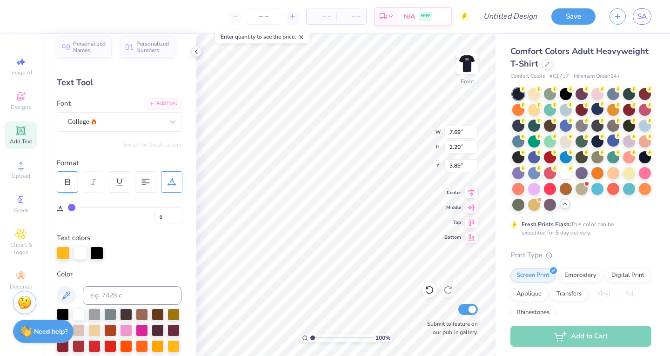
click at [63, 184] on div at bounding box center [67, 181] width 21 height 21
click at [66, 185] on icon at bounding box center [67, 182] width 8 height 8
click at [164, 218] on input "0" at bounding box center [168, 218] width 28 height 12
click at [175, 267] on div "Personalized Names Personalized Numbers Text Tool Add Font Font College Switch …" at bounding box center [119, 195] width 154 height 322
click at [180, 221] on input "-.5" at bounding box center [168, 218] width 28 height 12
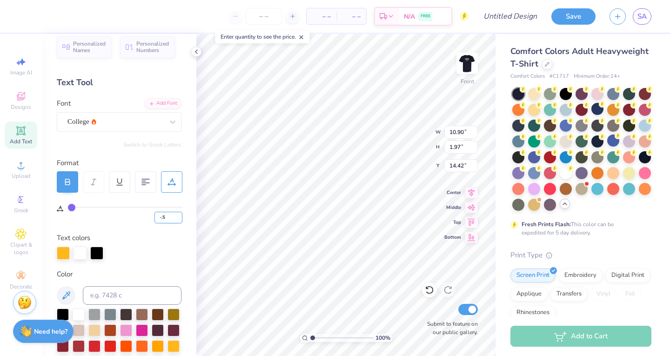
click at [176, 220] on input "-.5" at bounding box center [168, 218] width 28 height 12
click at [183, 240] on div "Personalized Names Personalized Numbers Text Tool Add Font Font College Switch …" at bounding box center [119, 195] width 154 height 322
click at [172, 217] on input "-.5" at bounding box center [168, 218] width 28 height 12
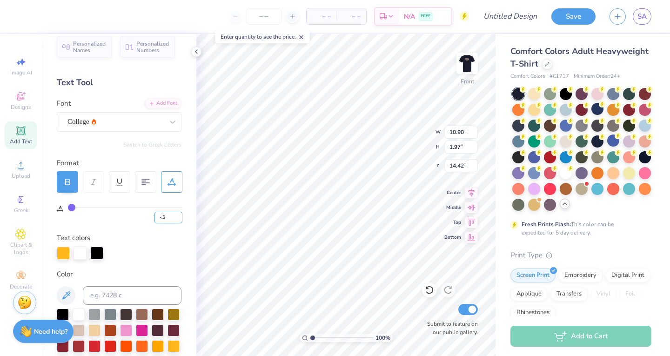
click at [172, 217] on input "-.5" at bounding box center [168, 218] width 28 height 12
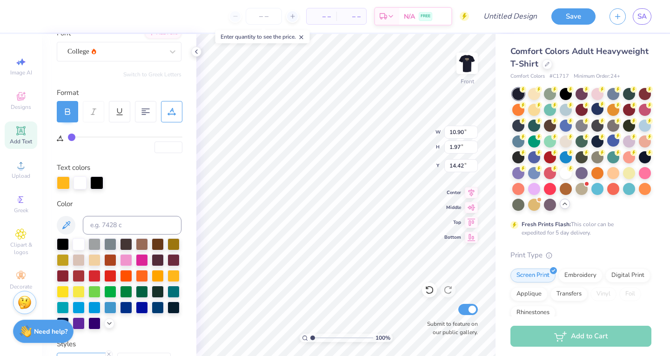
scroll to position [7, 1]
click at [23, 133] on icon at bounding box center [20, 130] width 7 height 7
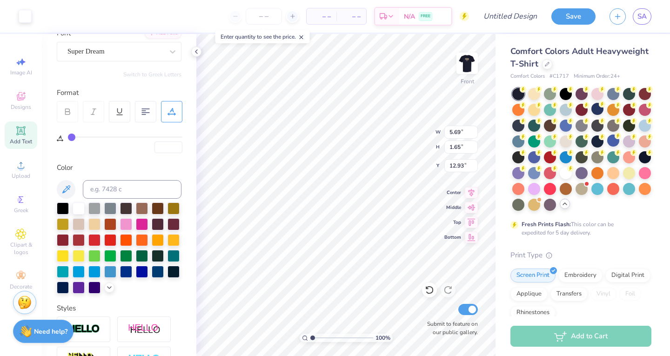
scroll to position [7, 1]
click at [116, 196] on input at bounding box center [132, 189] width 99 height 19
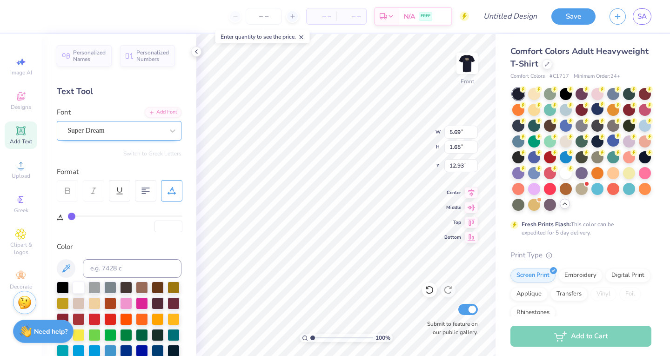
click at [117, 123] on div "Super Dream" at bounding box center [119, 131] width 125 height 20
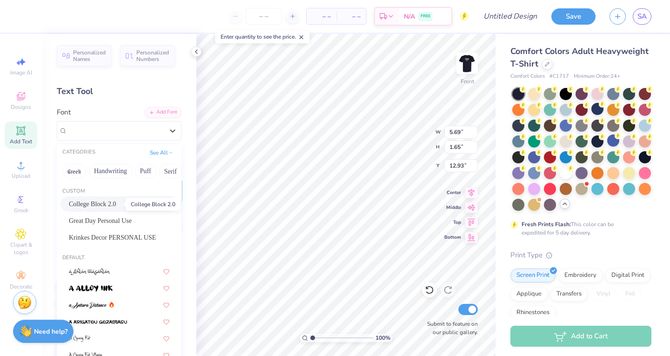
click at [116, 203] on span "College Block 2.0" at bounding box center [92, 204] width 47 height 10
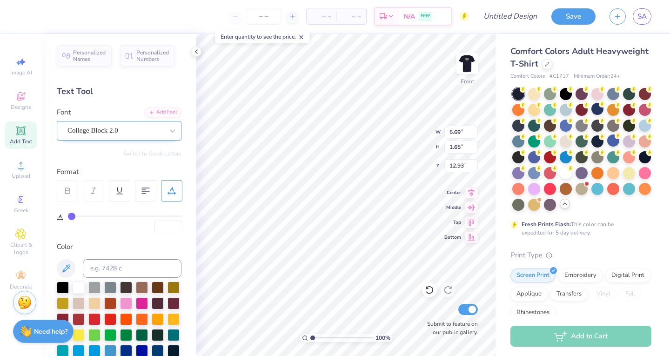
click at [131, 137] on div "College Block 2.0" at bounding box center [116, 130] width 98 height 14
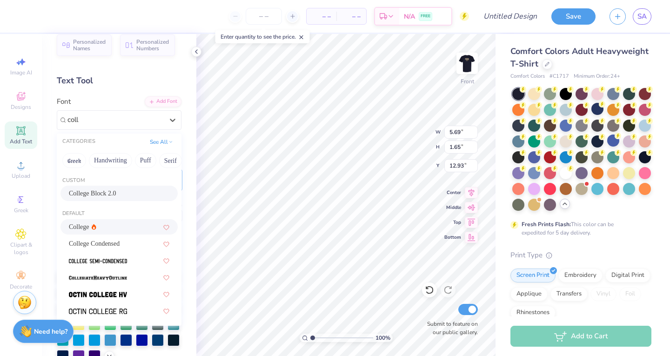
scroll to position [4, 0]
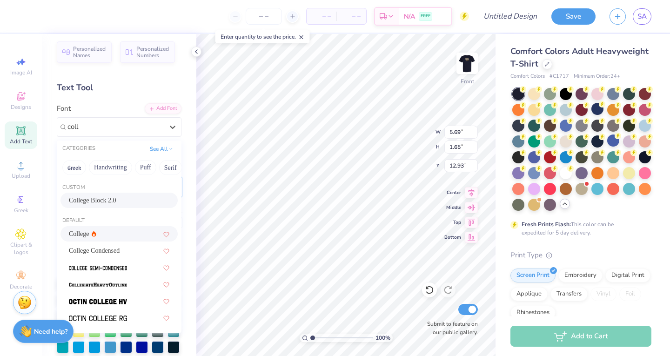
click at [117, 231] on div "College" at bounding box center [119, 234] width 100 height 10
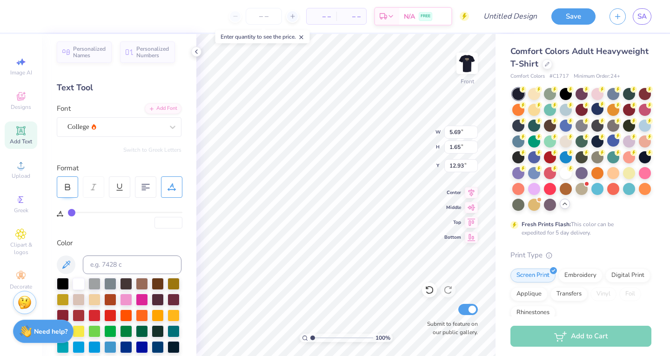
click at [68, 183] on icon at bounding box center [67, 187] width 8 height 8
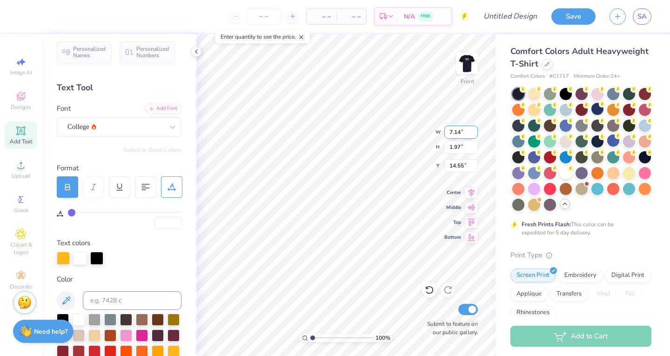
click at [464, 132] on input "7.14" at bounding box center [460, 132] width 33 height 13
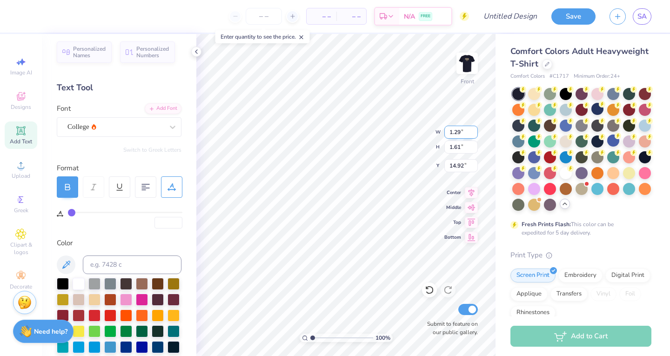
click at [452, 137] on input "1.29" at bounding box center [460, 132] width 33 height 13
click at [458, 146] on input "8.92" at bounding box center [460, 147] width 33 height 13
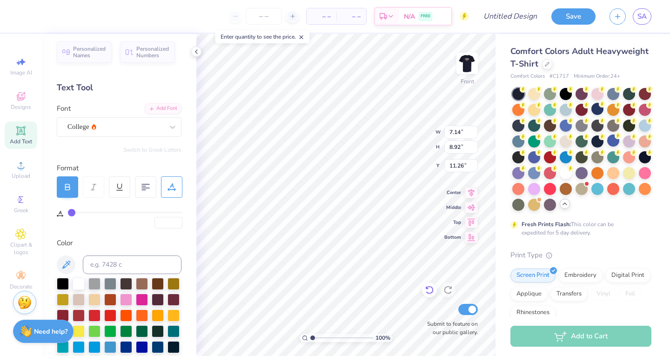
click at [427, 288] on icon at bounding box center [427, 288] width 2 height 2
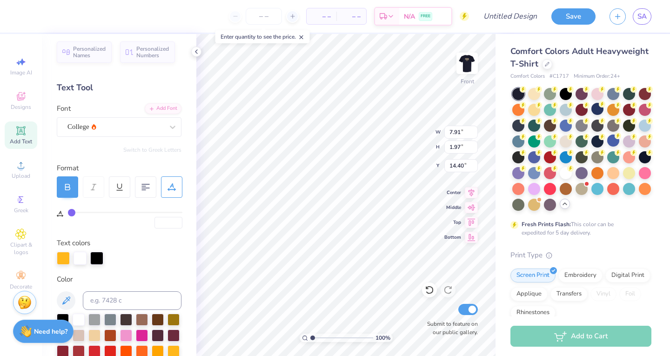
click at [27, 129] on div "Add Text" at bounding box center [21, 134] width 33 height 27
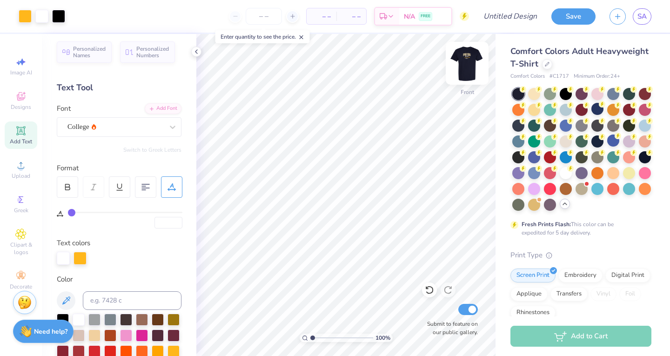
click at [469, 60] on img at bounding box center [466, 63] width 37 height 37
click at [468, 64] on img at bounding box center [466, 63] width 37 height 37
click at [467, 60] on img at bounding box center [466, 63] width 37 height 37
click at [22, 129] on icon at bounding box center [20, 130] width 7 height 7
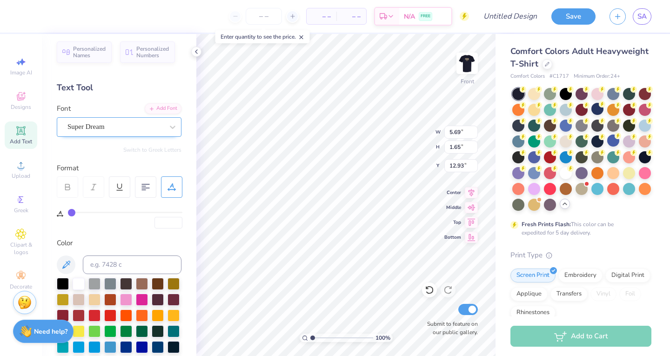
click at [129, 128] on div "Super Dream" at bounding box center [116, 127] width 98 height 14
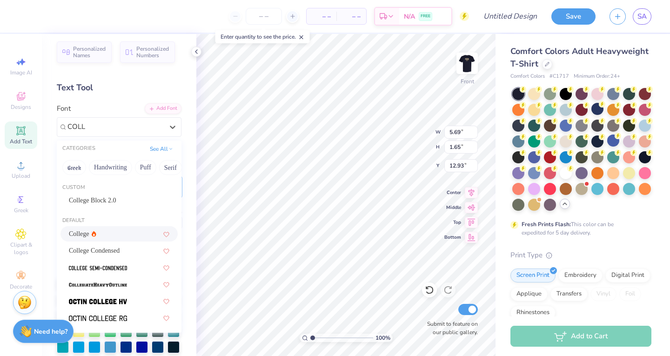
click at [105, 236] on div "College" at bounding box center [119, 234] width 100 height 10
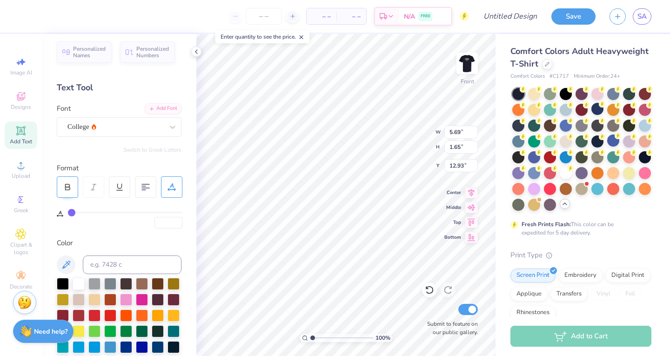
click at [73, 188] on div at bounding box center [67, 186] width 21 height 21
click at [458, 133] on input "5.69" at bounding box center [460, 132] width 33 height 13
click at [458, 133] on input "1.29" at bounding box center [460, 132] width 33 height 13
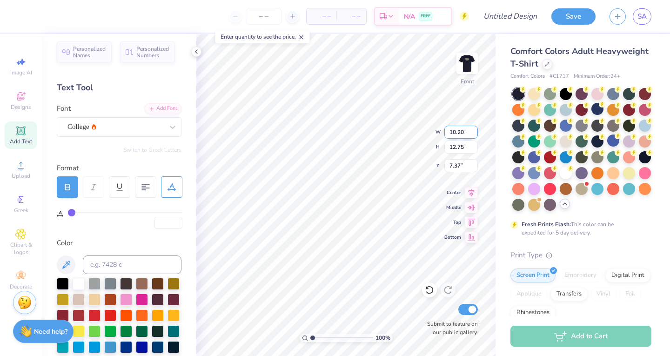
click at [458, 133] on input "10.20" at bounding box center [460, 132] width 33 height 13
click at [459, 135] on input "3.50" at bounding box center [460, 132] width 33 height 13
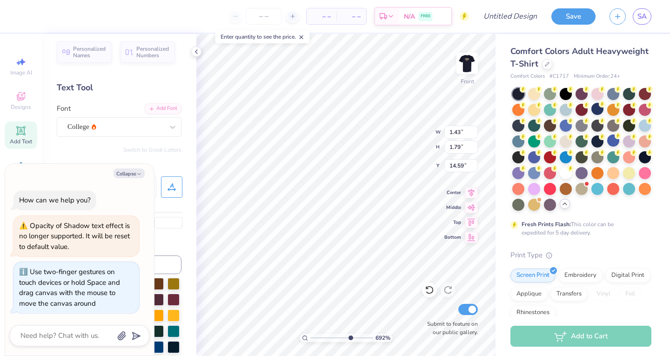
click at [349, 337] on input "range" at bounding box center [341, 338] width 63 height 8
click at [137, 173] on icon "button" at bounding box center [139, 174] width 6 height 6
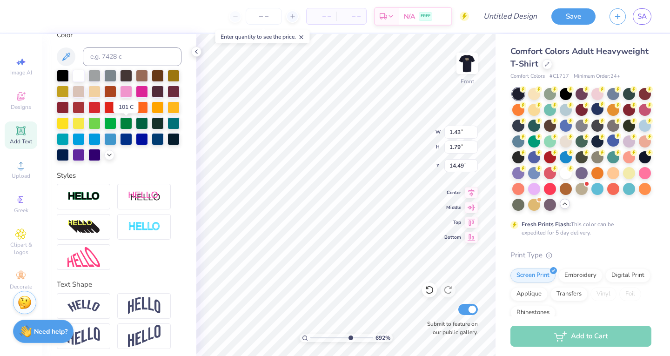
scroll to position [214, 0]
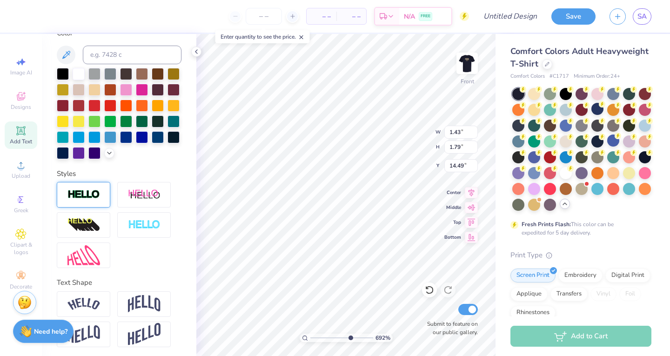
click at [100, 207] on div at bounding box center [84, 195] width 54 height 26
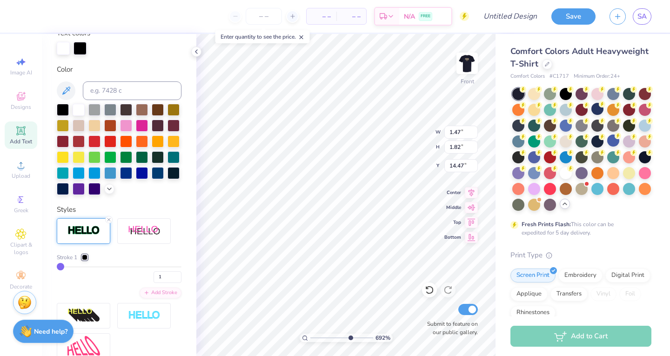
scroll to position [249, 0]
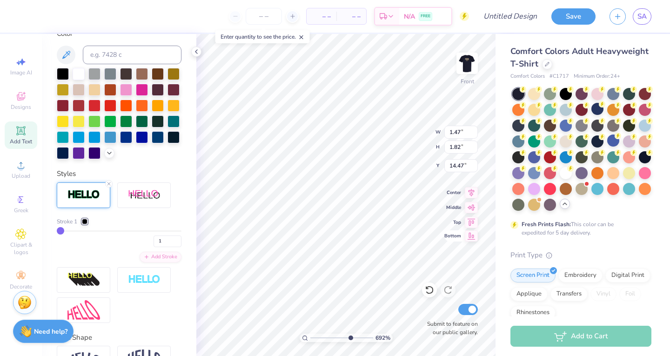
click at [447, 237] on div "692 % Front W 1.47 1.47 " H 1.82 1.82 " Y 14.47 14.47 " Center Middle Top Botto…" at bounding box center [345, 195] width 299 height 322
click at [313, 338] on input "range" at bounding box center [341, 338] width 63 height 8
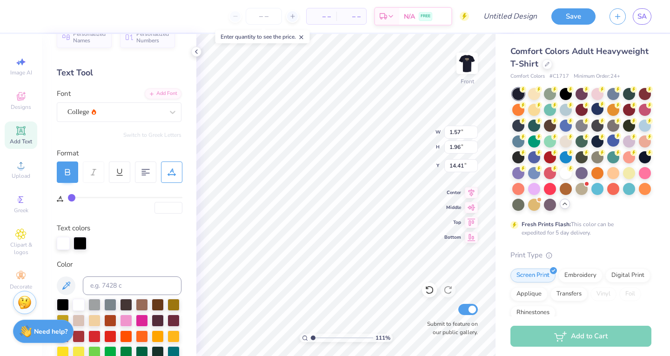
scroll to position [16, 0]
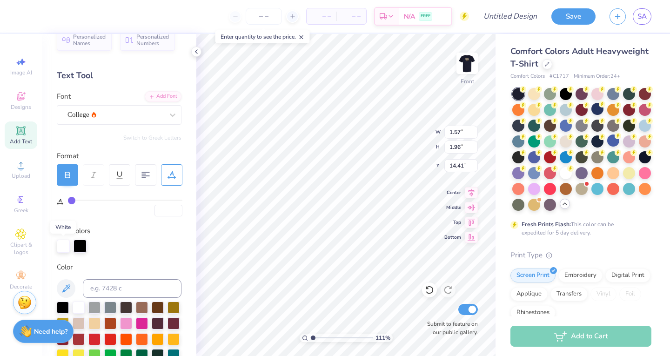
click at [67, 248] on div at bounding box center [63, 246] width 13 height 13
click at [107, 287] on input at bounding box center [132, 288] width 99 height 19
click at [82, 245] on div at bounding box center [80, 246] width 13 height 13
click at [81, 247] on div at bounding box center [80, 246] width 13 height 13
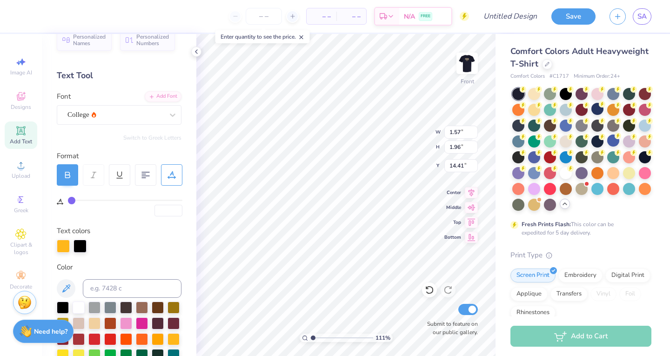
click at [81, 247] on div at bounding box center [80, 246] width 13 height 13
click at [83, 307] on div at bounding box center [79, 307] width 12 height 12
click at [113, 291] on input at bounding box center [132, 288] width 99 height 19
click at [77, 244] on div at bounding box center [80, 246] width 13 height 13
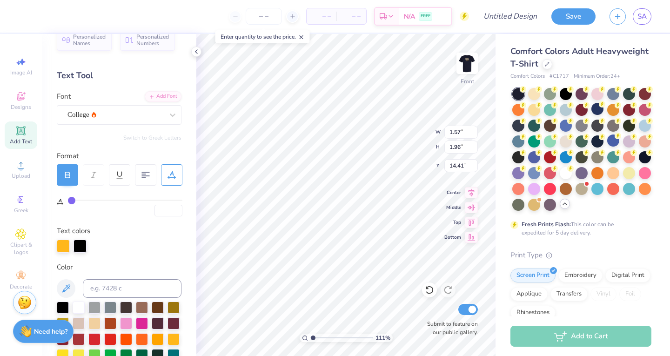
click at [102, 240] on div at bounding box center [119, 246] width 125 height 13
click at [80, 243] on div at bounding box center [80, 246] width 13 height 13
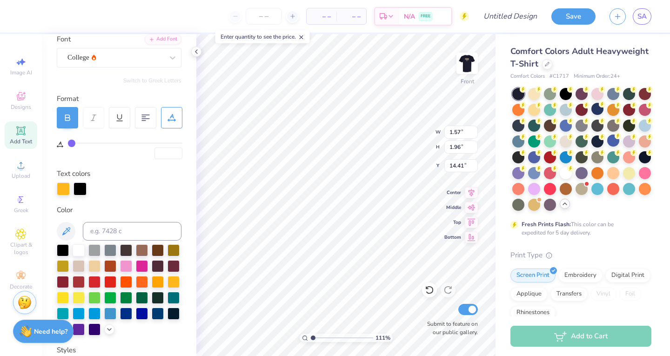
scroll to position [73, 0]
click at [99, 189] on div at bounding box center [96, 188] width 13 height 13
click at [85, 187] on div at bounding box center [80, 188] width 13 height 13
click at [98, 188] on div at bounding box center [96, 188] width 13 height 13
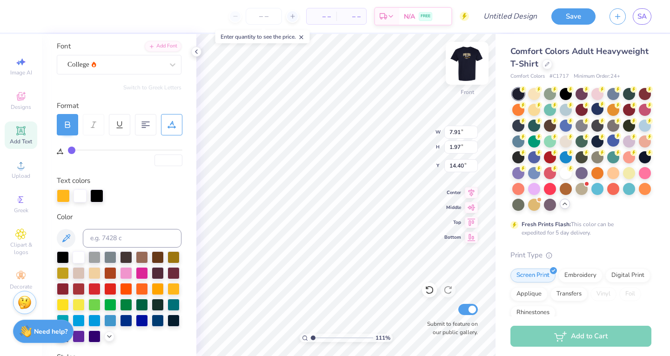
scroll to position [7, 1]
click at [80, 198] on div at bounding box center [80, 195] width 13 height 13
click at [81, 196] on div at bounding box center [80, 195] width 13 height 13
click at [96, 200] on div at bounding box center [96, 195] width 13 height 13
click at [97, 199] on div at bounding box center [96, 195] width 13 height 13
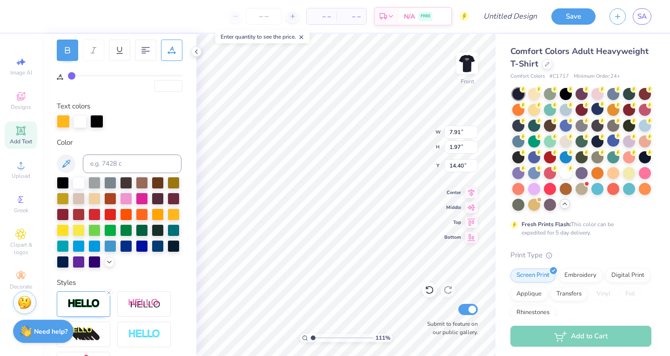
scroll to position [141, 0]
click at [106, 264] on icon at bounding box center [109, 260] width 7 height 7
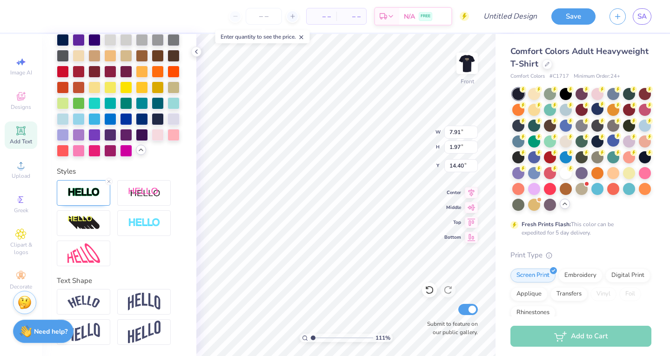
scroll to position [394, 0]
click at [95, 186] on div at bounding box center [84, 193] width 54 height 26
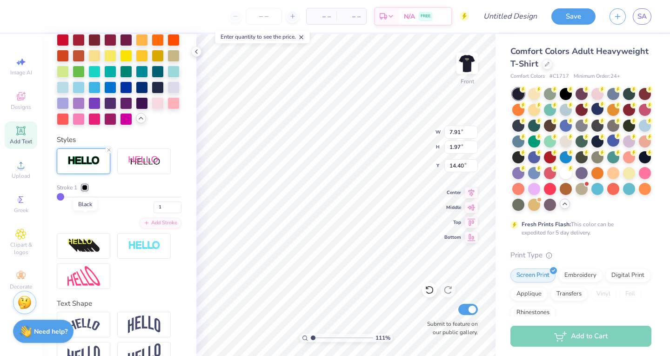
click at [86, 190] on div at bounding box center [85, 188] width 6 height 6
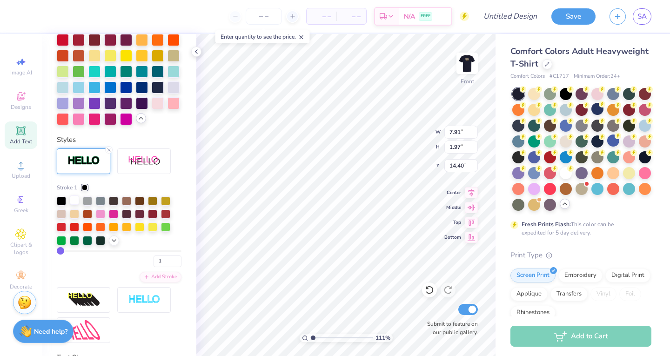
click at [73, 205] on div at bounding box center [74, 199] width 9 height 9
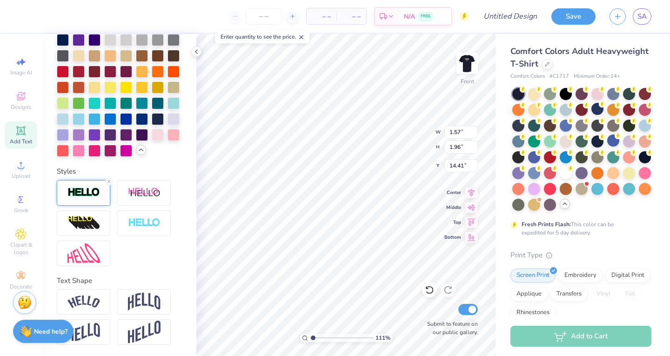
click at [92, 188] on img at bounding box center [83, 192] width 33 height 11
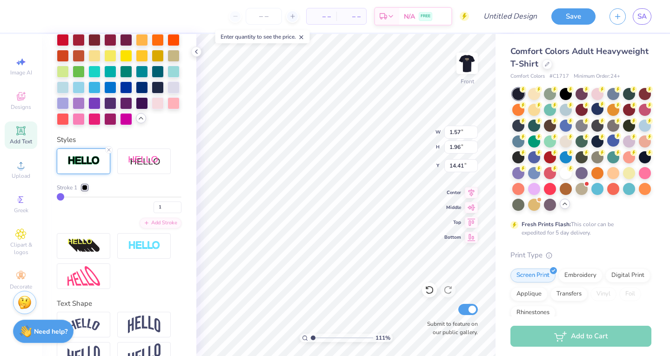
click at [84, 190] on div at bounding box center [85, 188] width 6 height 6
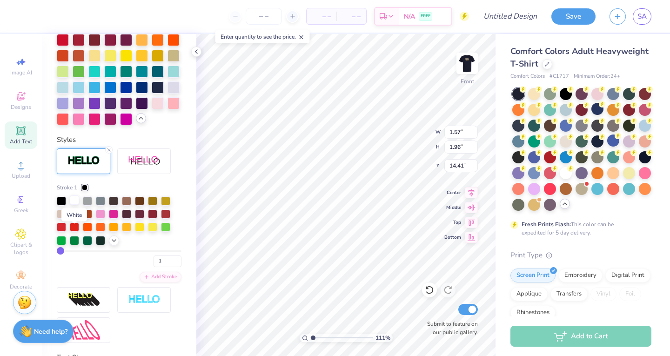
click at [78, 205] on div at bounding box center [74, 199] width 9 height 9
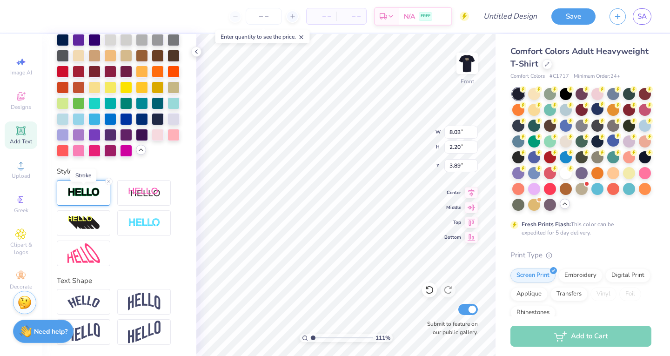
click at [91, 193] on img at bounding box center [83, 192] width 33 height 11
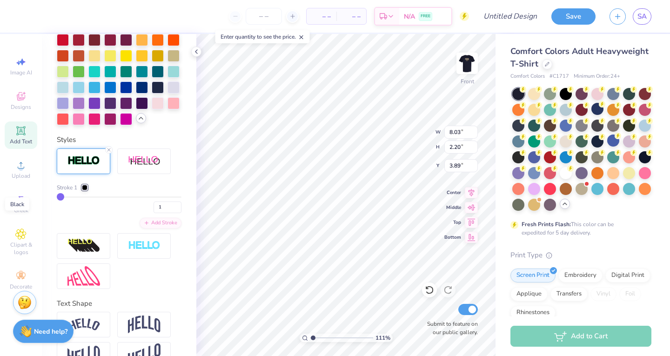
click at [86, 190] on div at bounding box center [85, 188] width 6 height 6
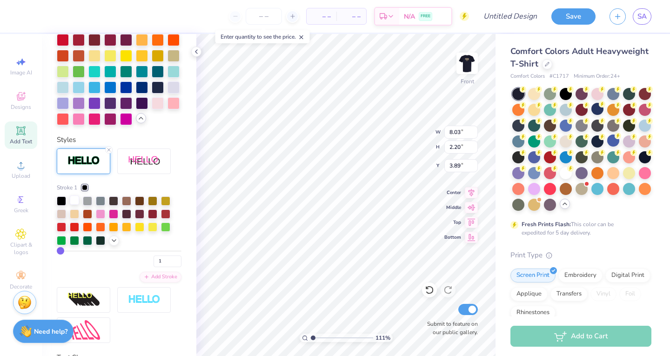
click at [74, 205] on div at bounding box center [74, 199] width 9 height 9
click at [152, 125] on div at bounding box center [119, 24] width 125 height 202
click at [160, 267] on input "1" at bounding box center [168, 261] width 28 height 12
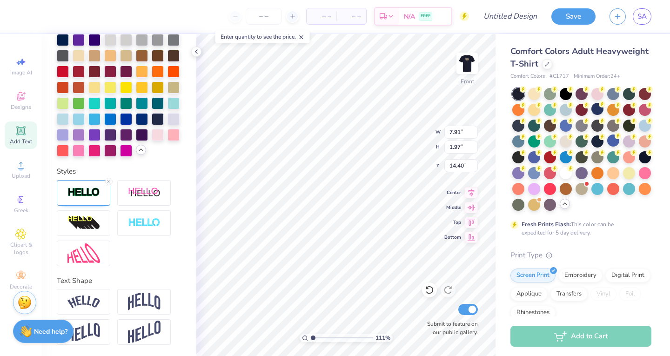
scroll to position [7, 1]
click at [79, 191] on img at bounding box center [83, 192] width 33 height 11
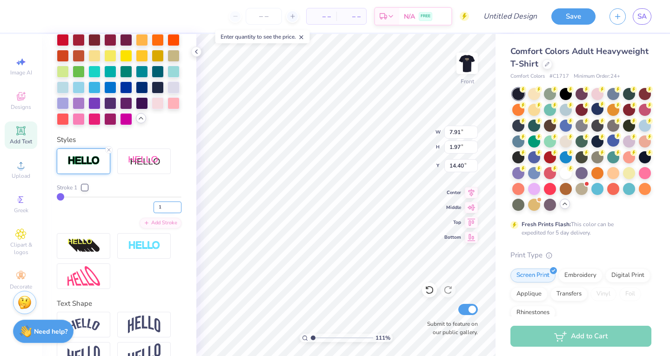
click at [163, 213] on input "1" at bounding box center [168, 207] width 28 height 12
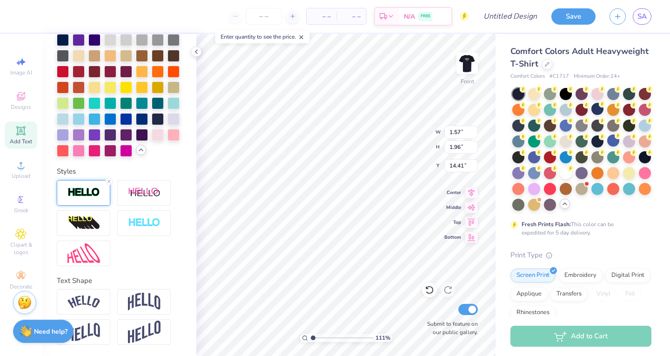
click at [89, 197] on img at bounding box center [83, 192] width 33 height 11
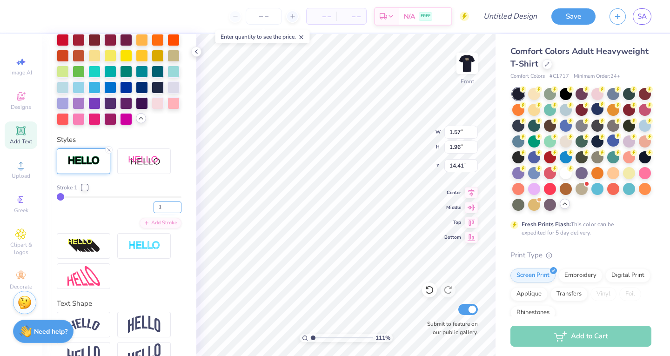
click at [168, 213] on input "1" at bounding box center [168, 207] width 28 height 12
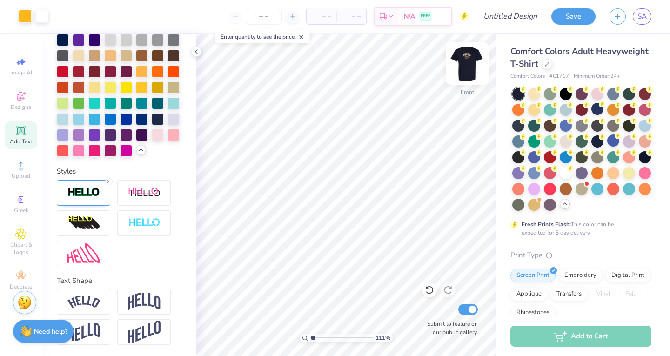
click at [468, 61] on img at bounding box center [466, 63] width 37 height 37
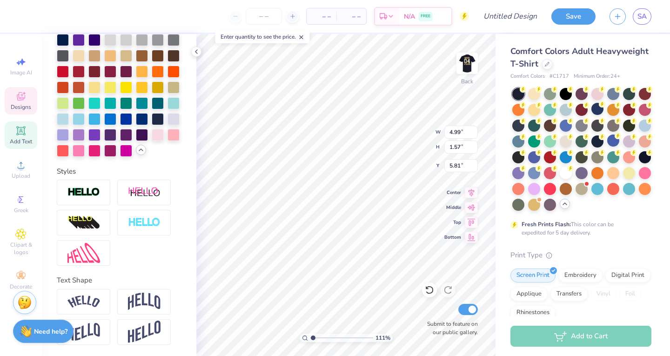
scroll to position [7, 1]
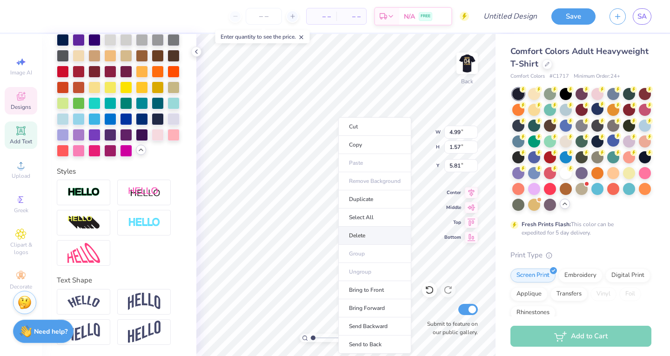
click at [372, 234] on li "Delete" at bounding box center [374, 236] width 73 height 18
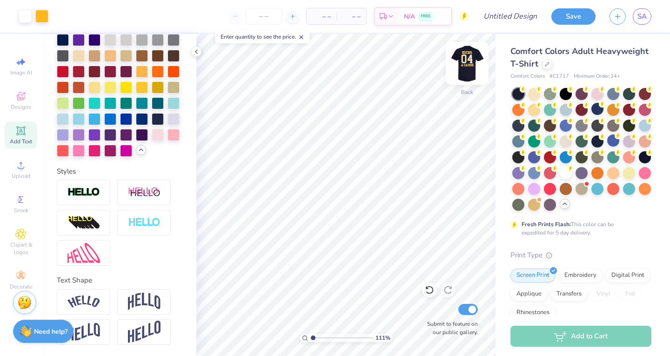
click at [473, 67] on img at bounding box center [466, 63] width 37 height 37
click at [473, 67] on img at bounding box center [467, 63] width 19 height 19
click at [469, 63] on img at bounding box center [466, 63] width 37 height 37
click at [467, 63] on img at bounding box center [466, 63] width 37 height 37
click at [467, 63] on img at bounding box center [467, 63] width 19 height 19
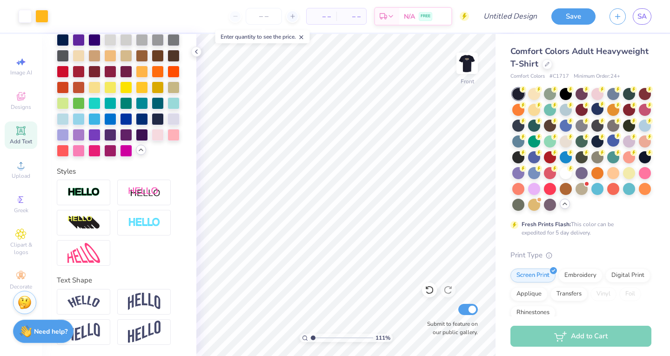
click at [467, 63] on img at bounding box center [467, 63] width 19 height 19
click at [467, 71] on img at bounding box center [466, 63] width 37 height 37
click at [467, 63] on img at bounding box center [466, 63] width 37 height 37
